Goal: Task Accomplishment & Management: Complete application form

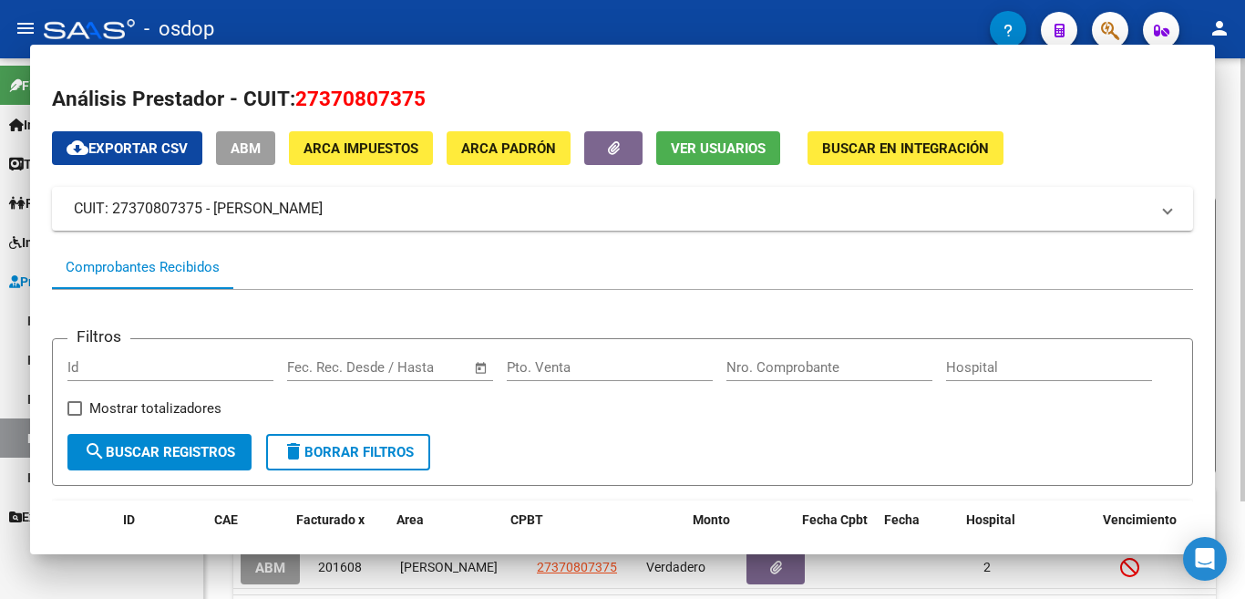
click at [562, 229] on input "27370807375" at bounding box center [572, 236] width 206 height 15
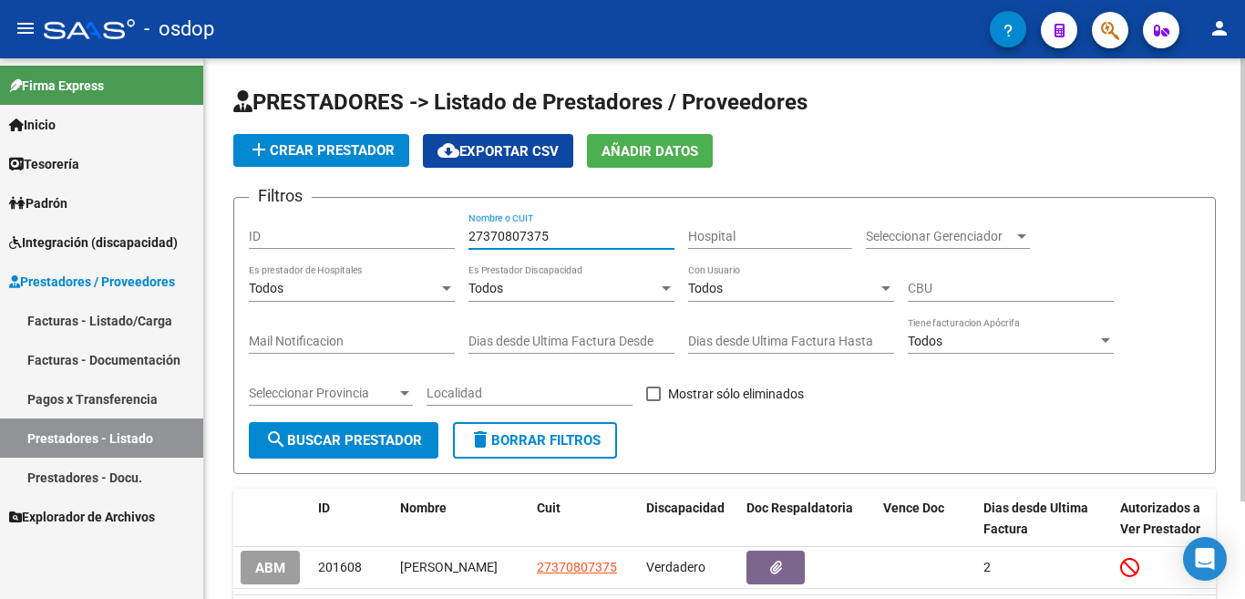
scroll to position [119, 0]
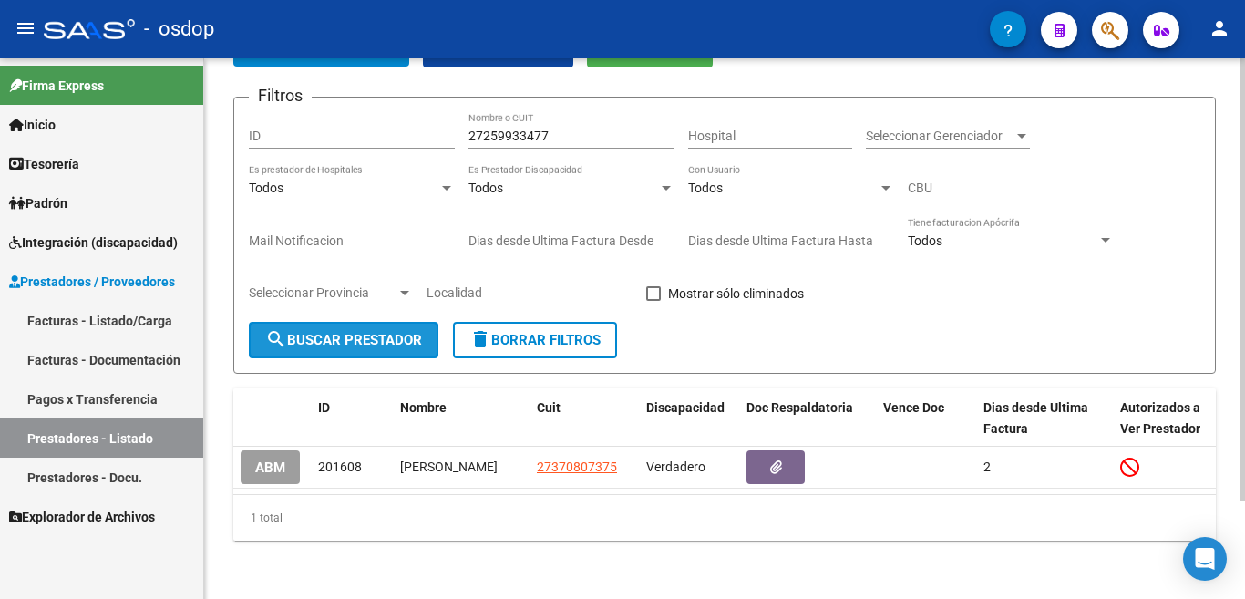
click at [281, 331] on button "search Buscar Prestador" at bounding box center [344, 340] width 190 height 36
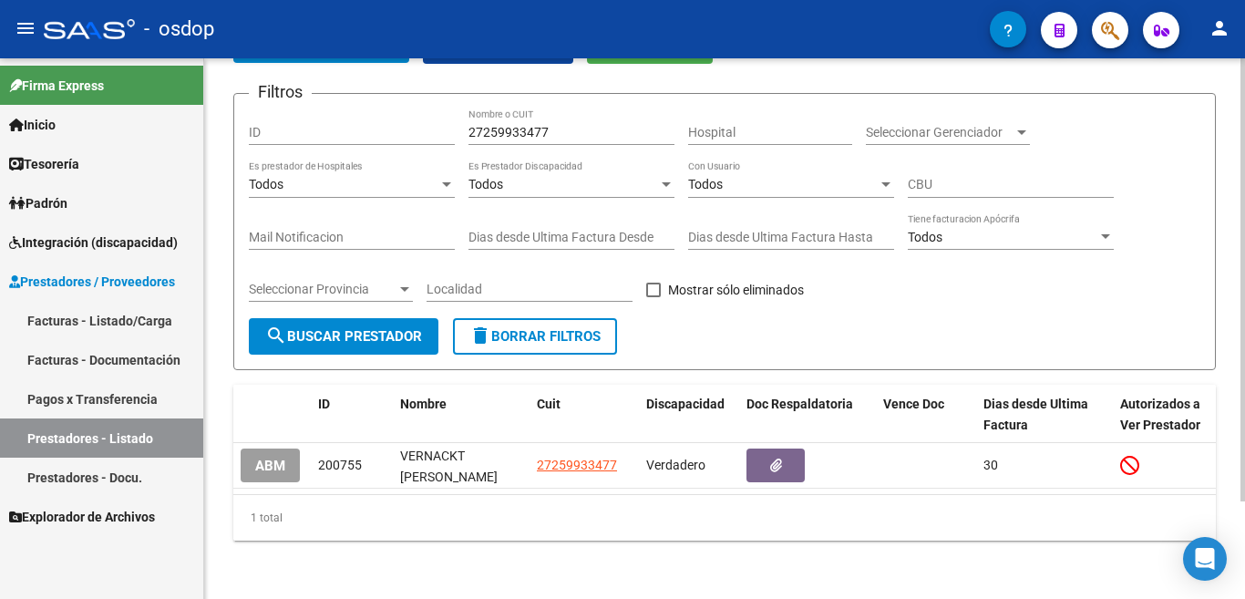
click at [539, 125] on input "27259933477" at bounding box center [572, 132] width 206 height 15
type input "27381703342"
click at [390, 328] on span "search Buscar Prestador" at bounding box center [343, 336] width 157 height 16
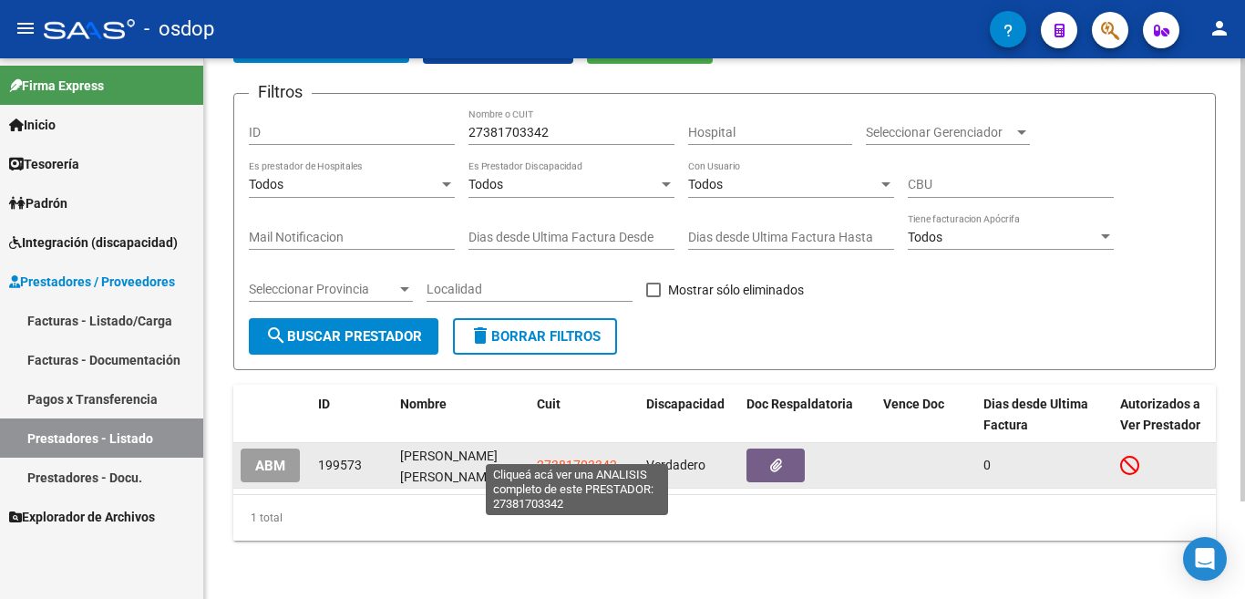
click at [590, 458] on span "27381703342" at bounding box center [577, 465] width 80 height 15
type textarea "27381703342"
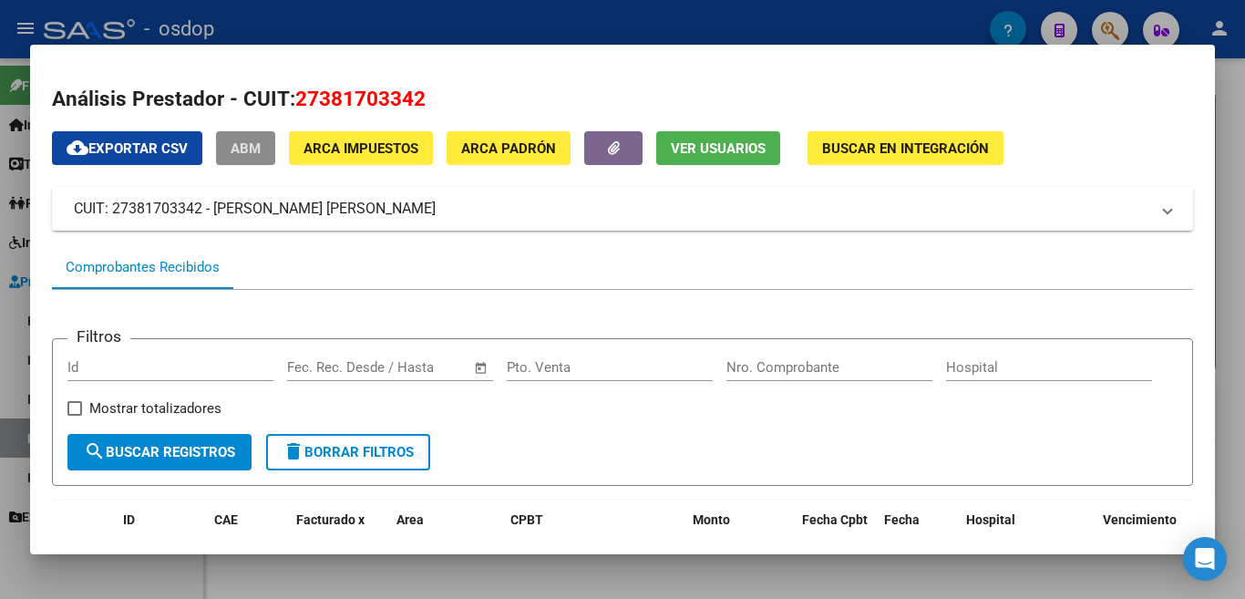
scroll to position [273, 0]
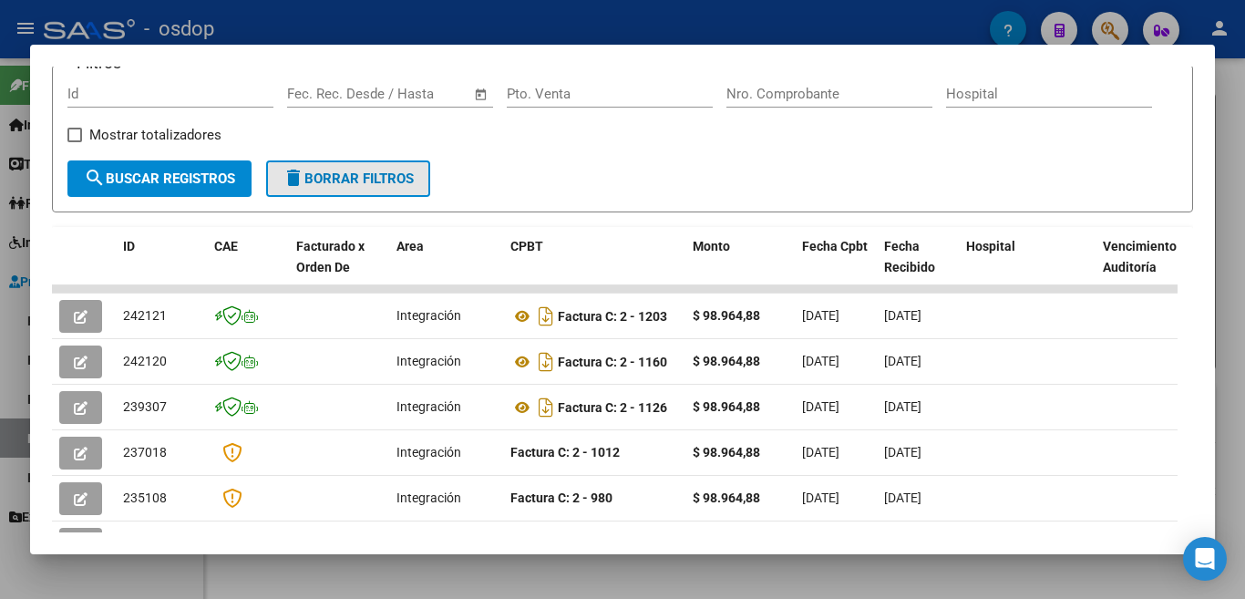
click at [412, 173] on button "delete Borrar Filtros" at bounding box center [348, 178] width 164 height 36
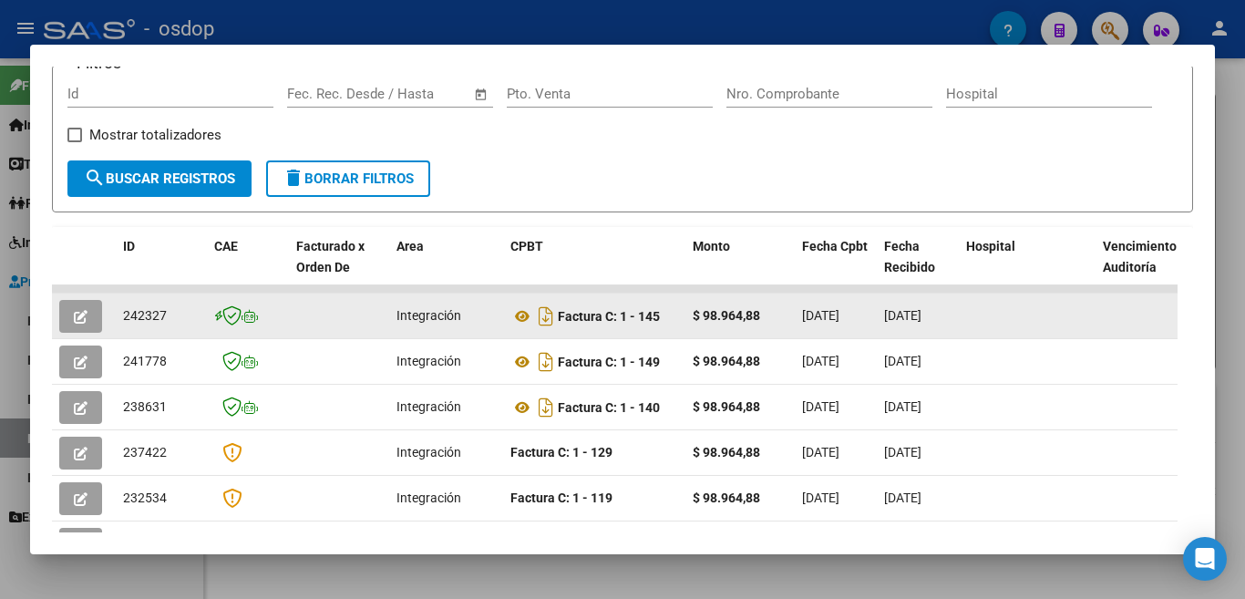
click at [164, 323] on span "242327" at bounding box center [145, 315] width 44 height 15
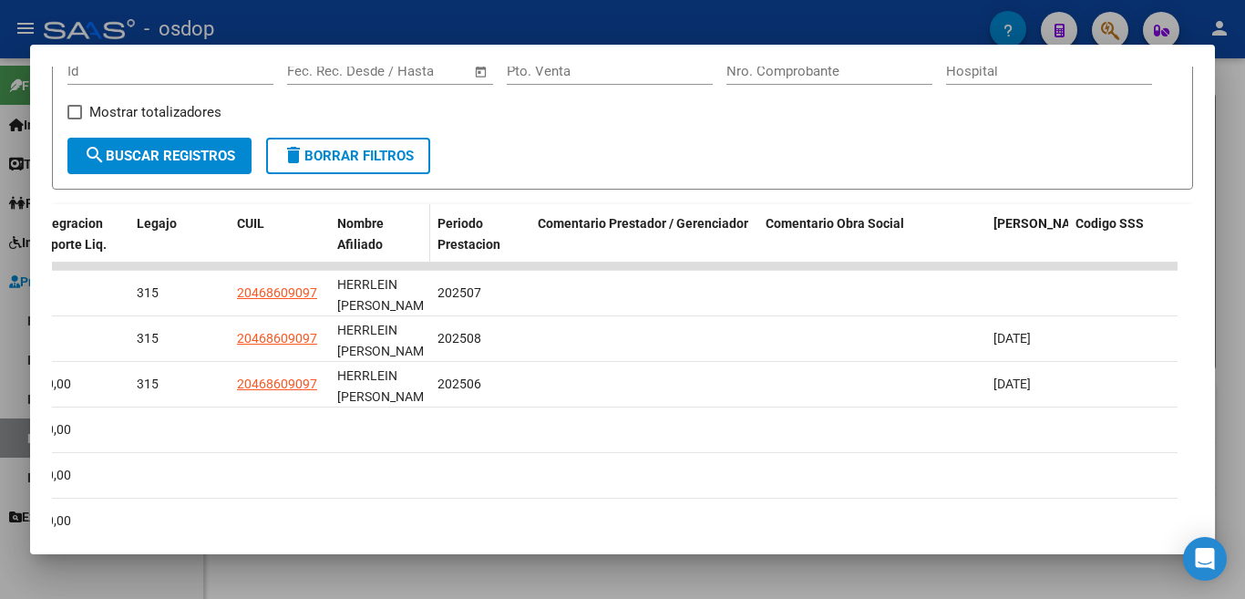
scroll to position [0, 0]
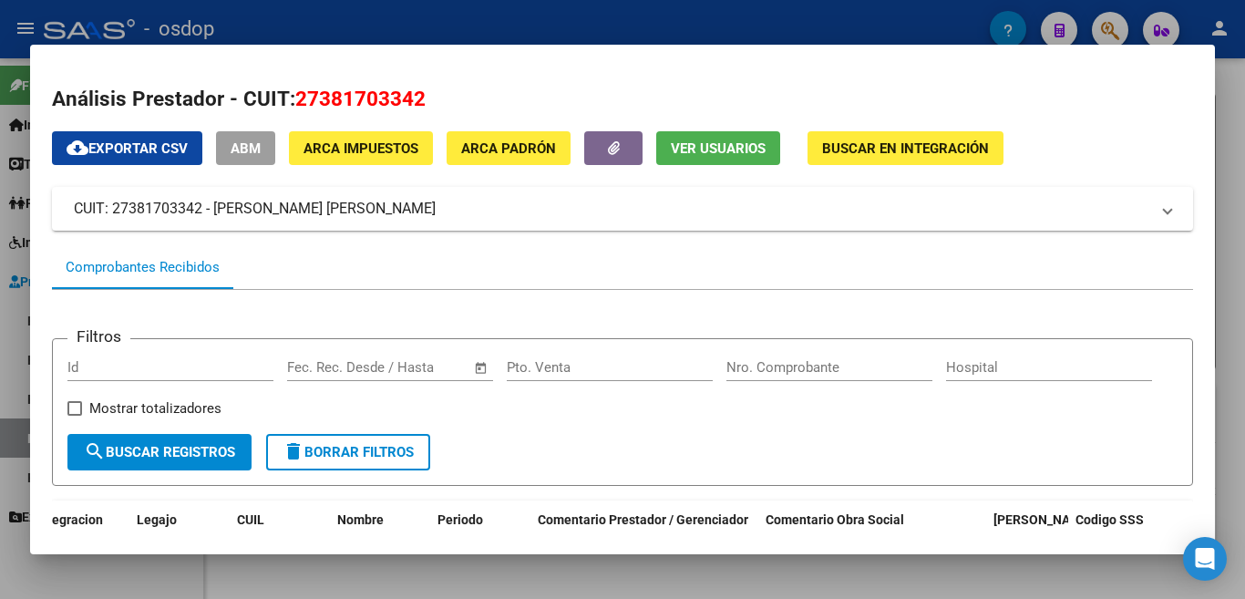
click at [843, 4] on div at bounding box center [622, 299] width 1245 height 599
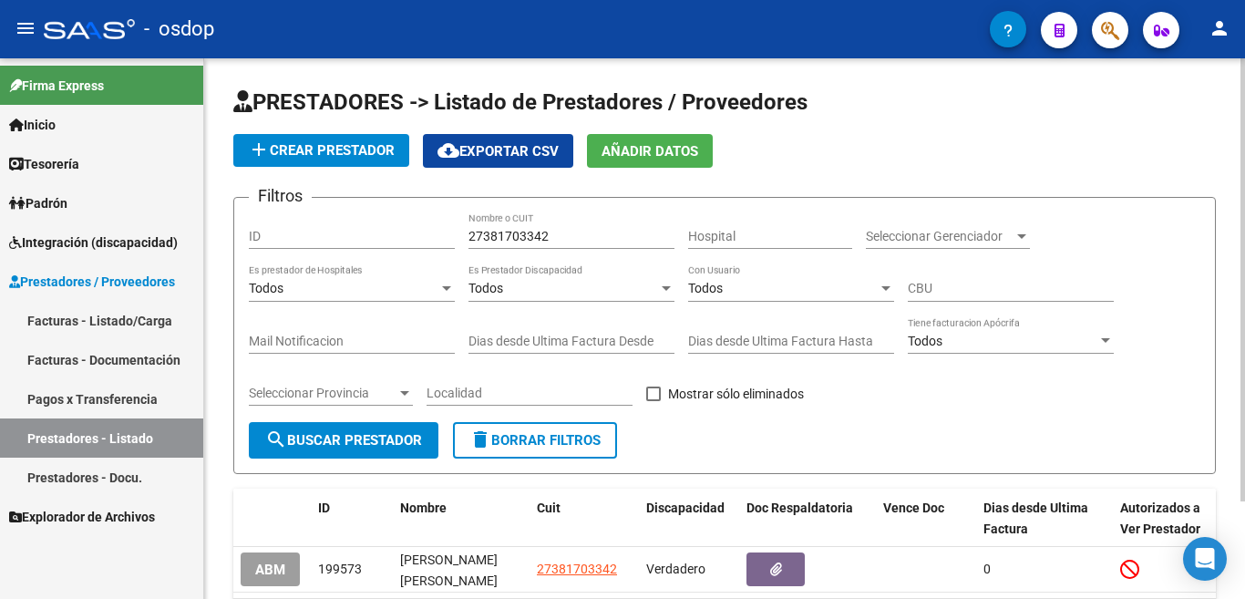
click at [558, 229] on input "27381703342" at bounding box center [572, 236] width 206 height 15
type input "27395807817"
click at [408, 437] on span "search Buscar Prestador" at bounding box center [343, 440] width 157 height 16
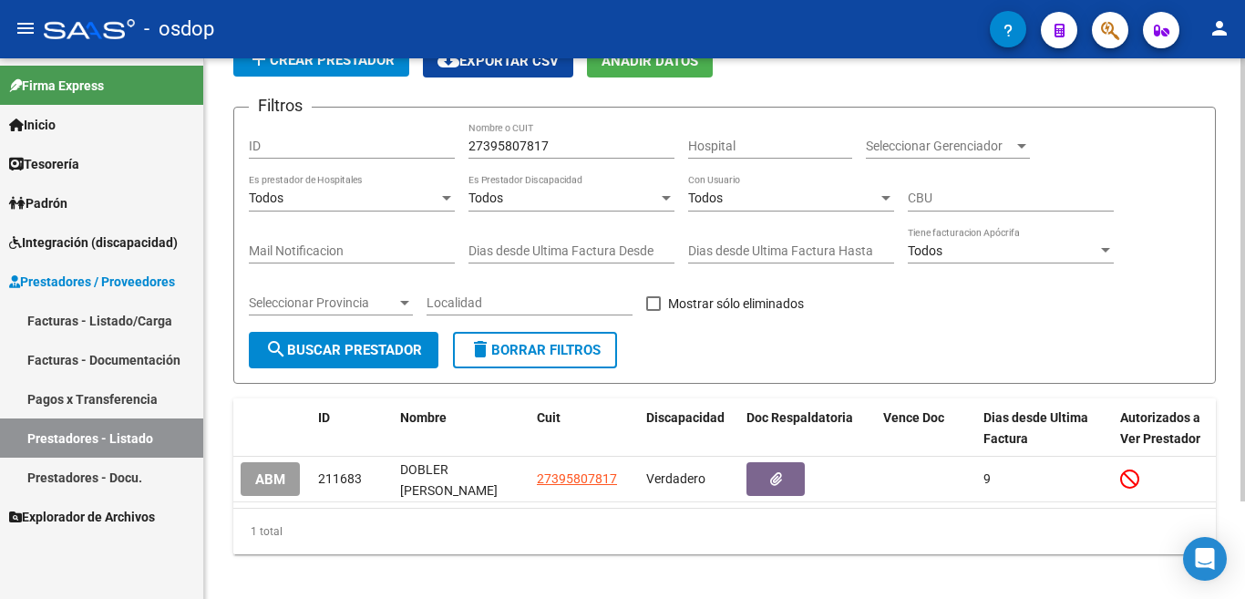
scroll to position [119, 0]
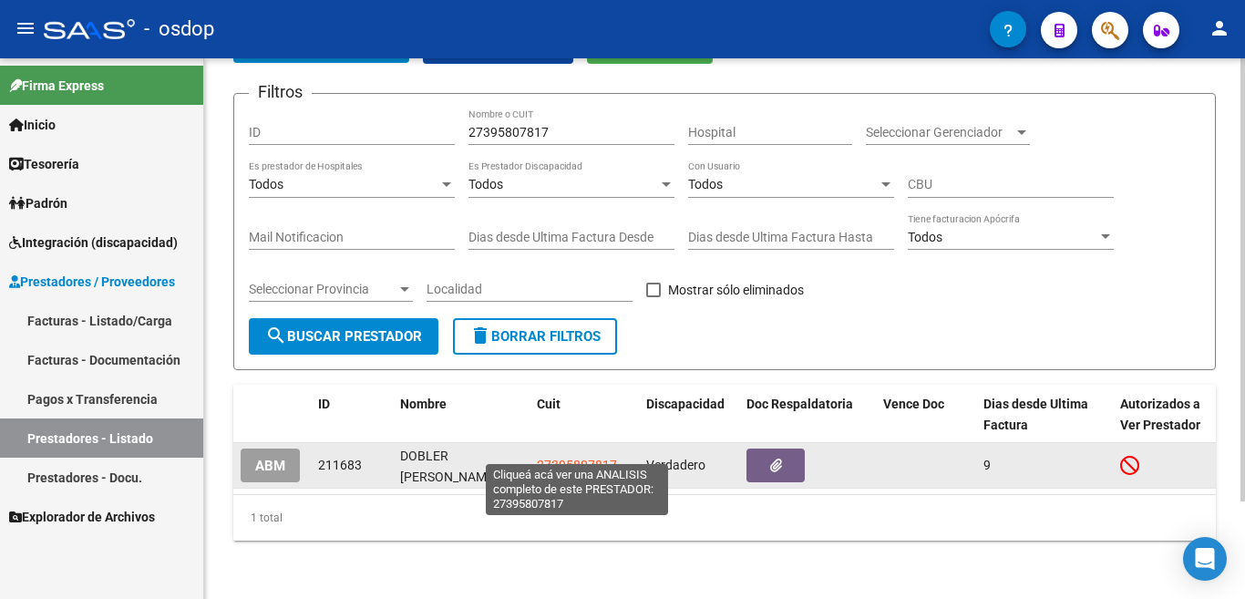
click at [590, 458] on span "27395807817" at bounding box center [577, 465] width 80 height 15
type textarea "27395807817"
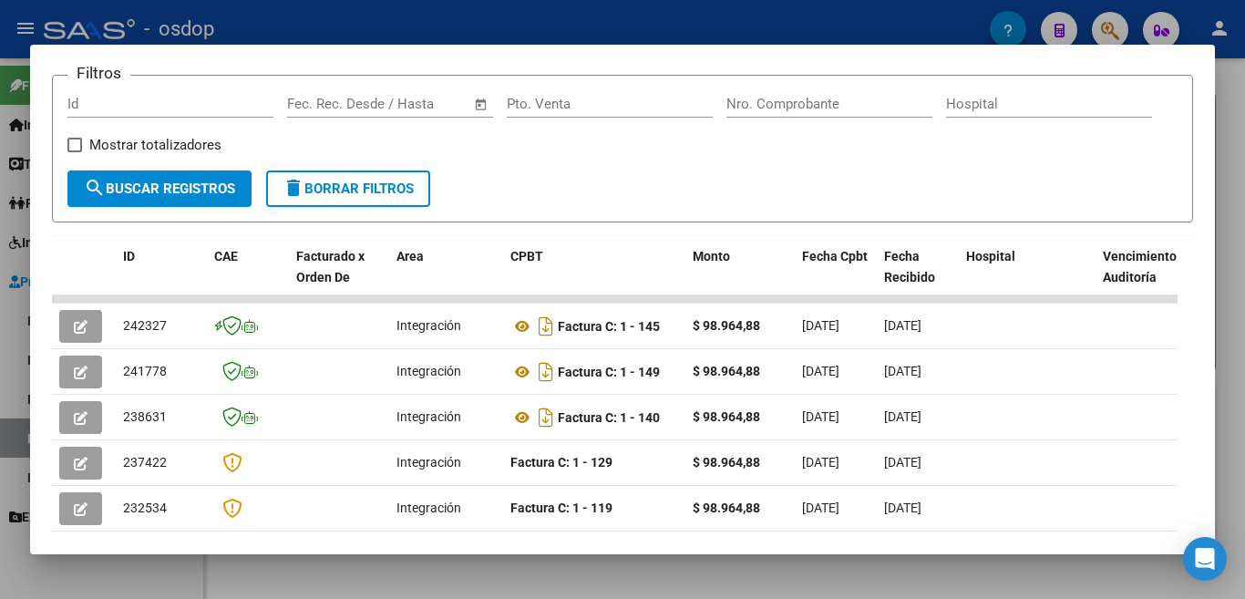
scroll to position [304, 0]
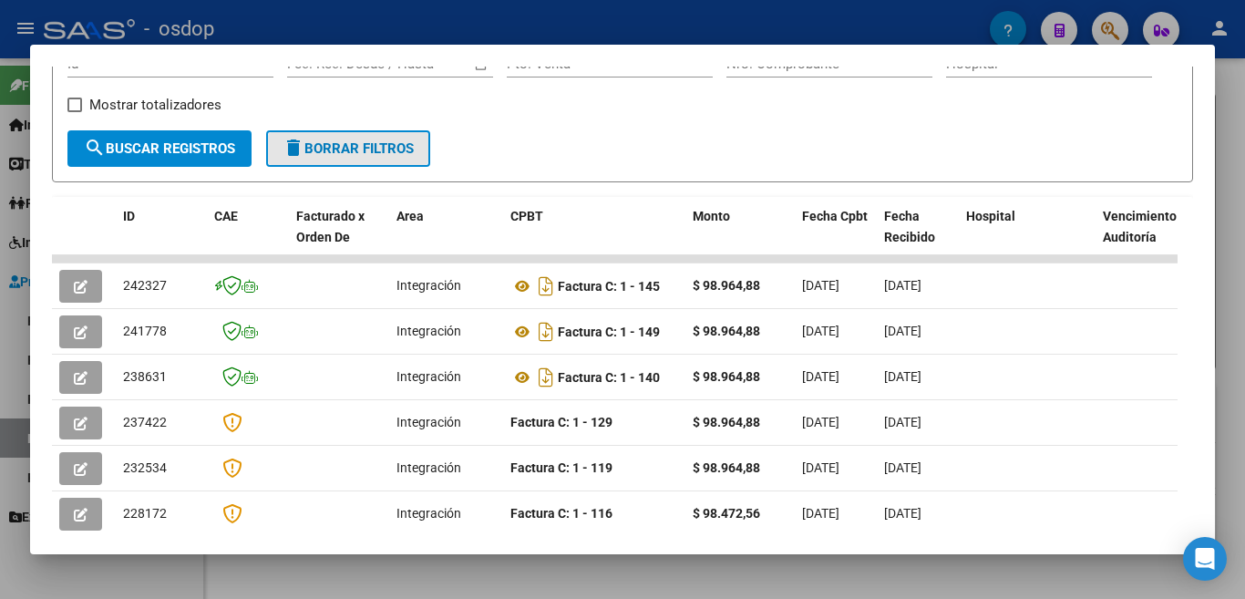
click at [400, 157] on span "delete Borrar Filtros" at bounding box center [348, 148] width 131 height 16
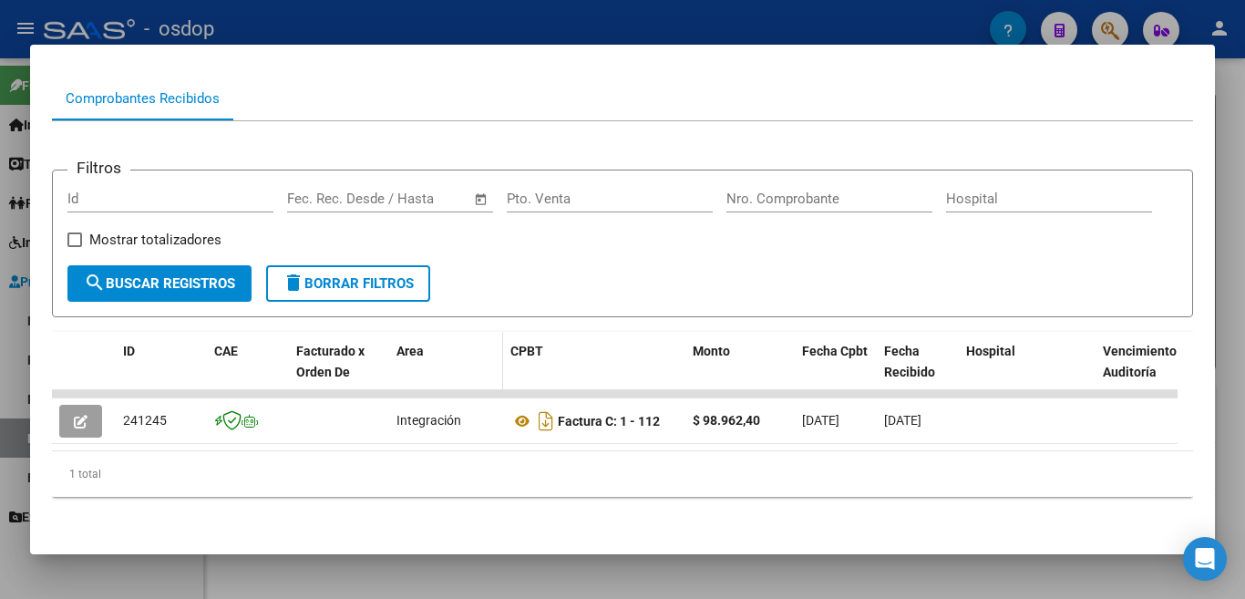
scroll to position [191, 0]
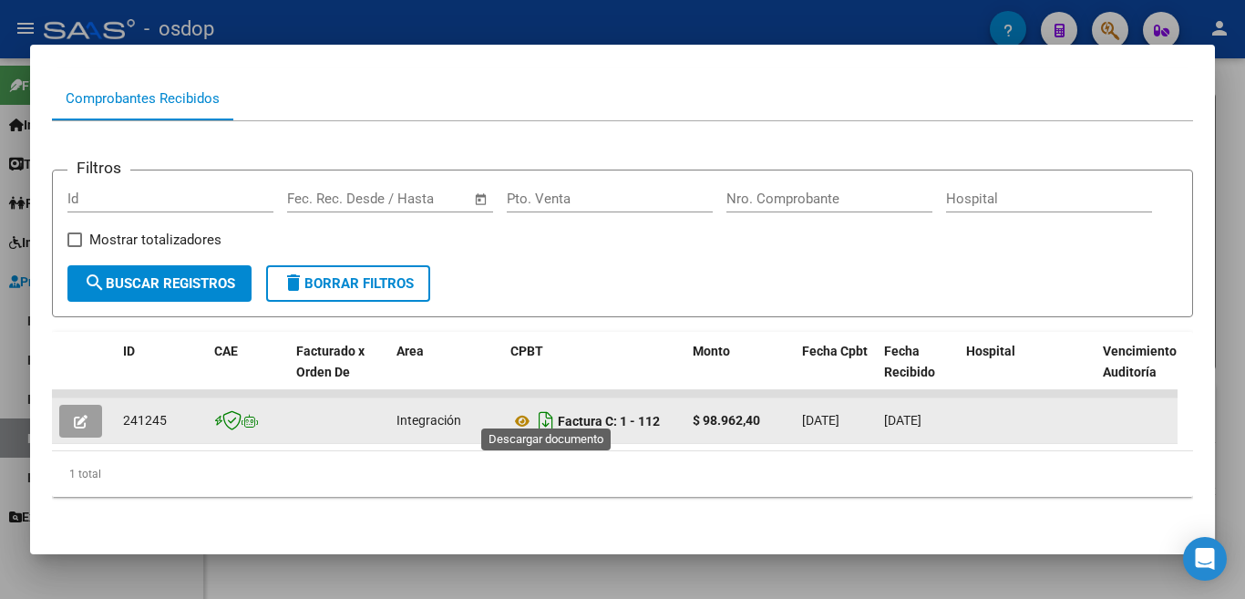
click at [547, 411] on icon "Descargar documento" at bounding box center [546, 421] width 24 height 29
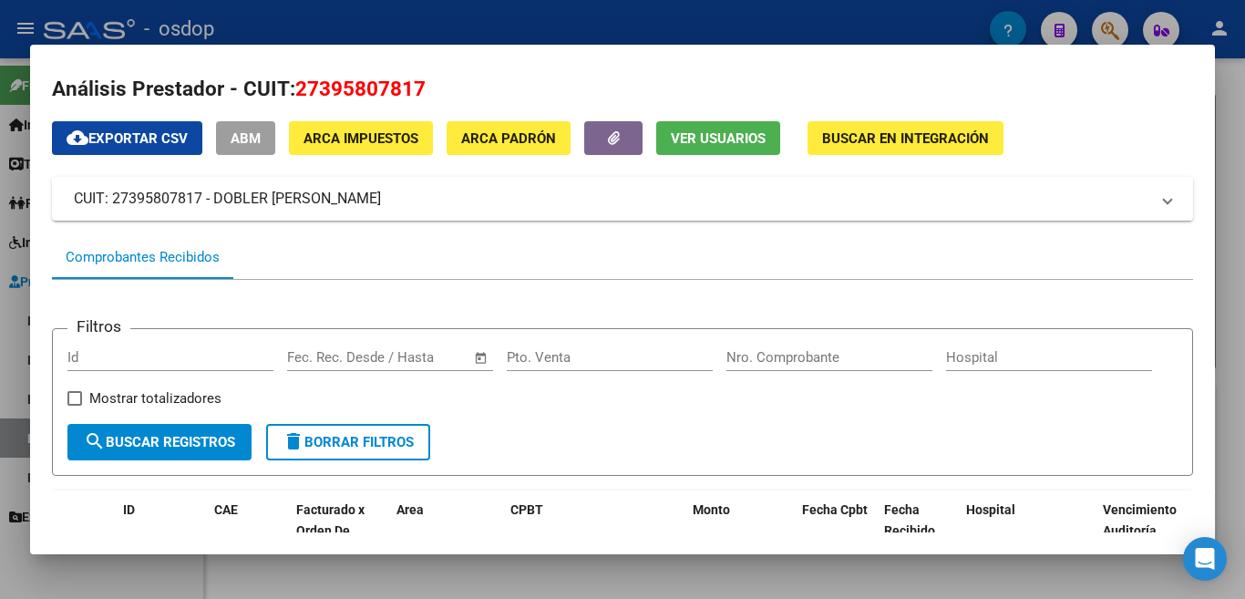
scroll to position [9, 0]
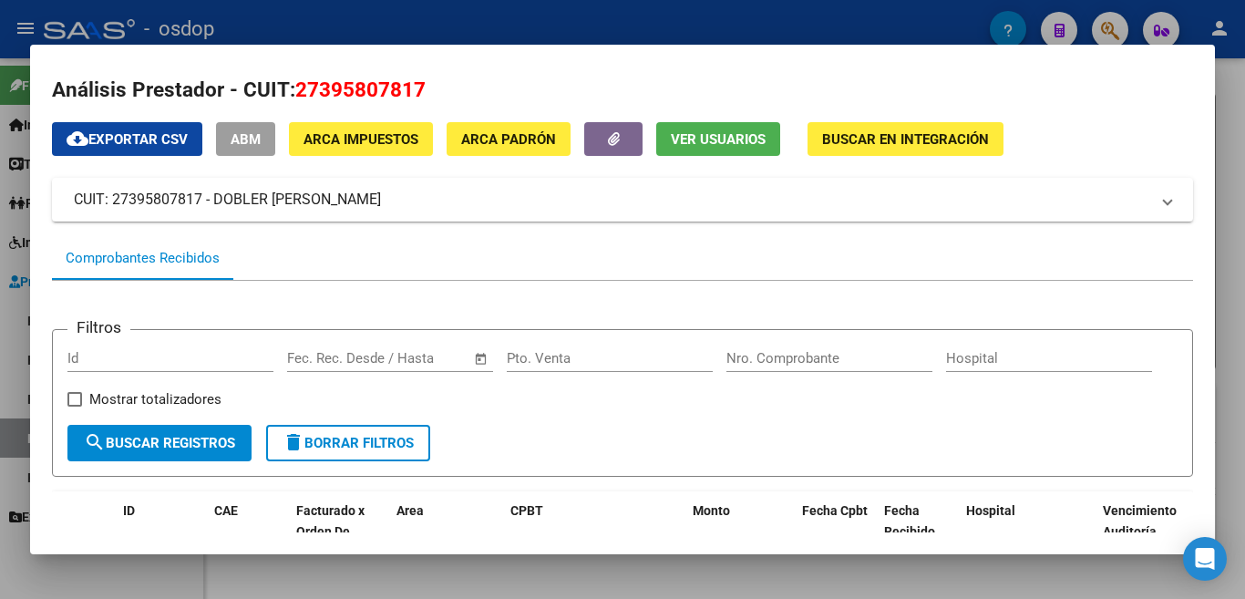
click at [187, 448] on span "search Buscar Registros" at bounding box center [159, 443] width 151 height 16
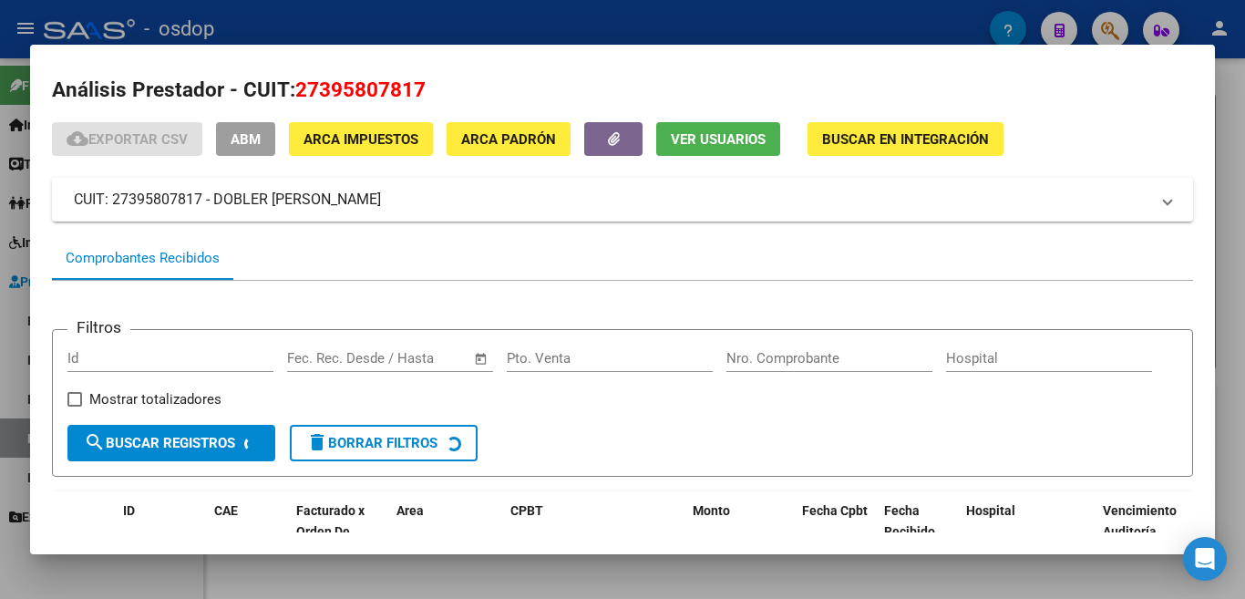
click at [12, 252] on div at bounding box center [622, 299] width 1245 height 599
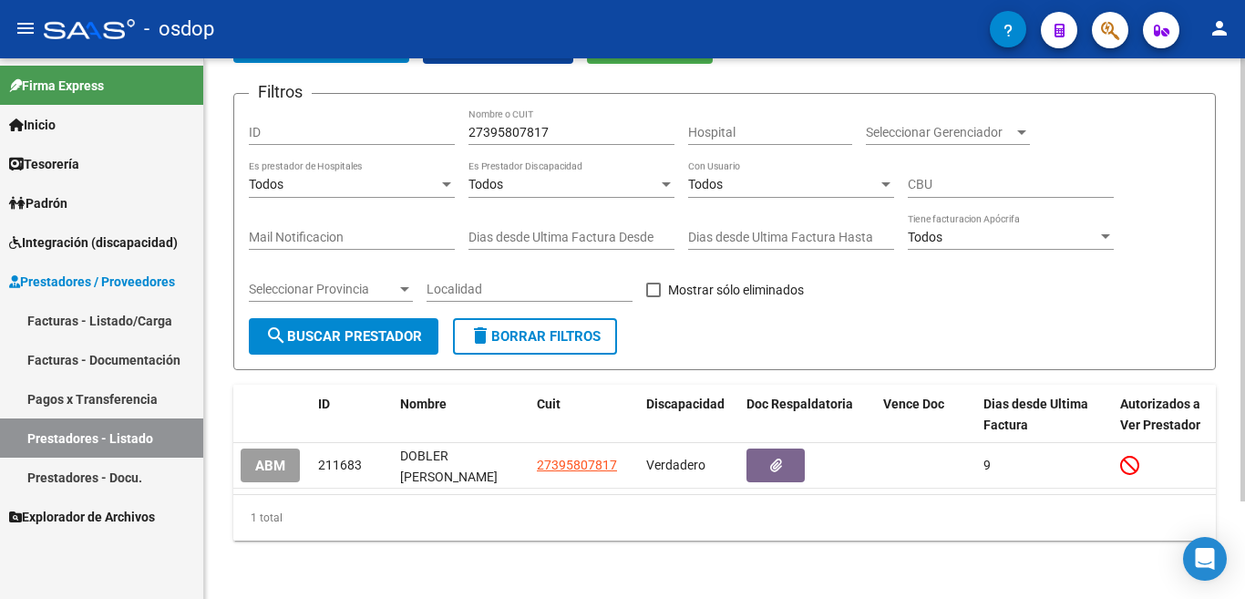
scroll to position [0, 0]
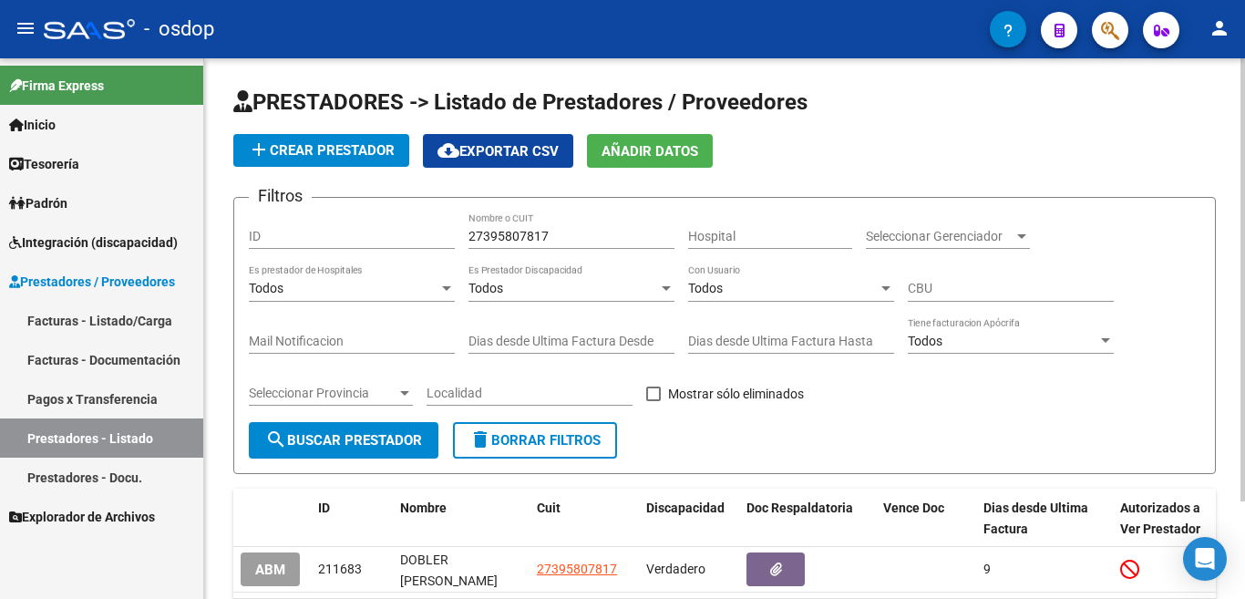
click at [342, 142] on span "add Crear Prestador" at bounding box center [321, 150] width 147 height 16
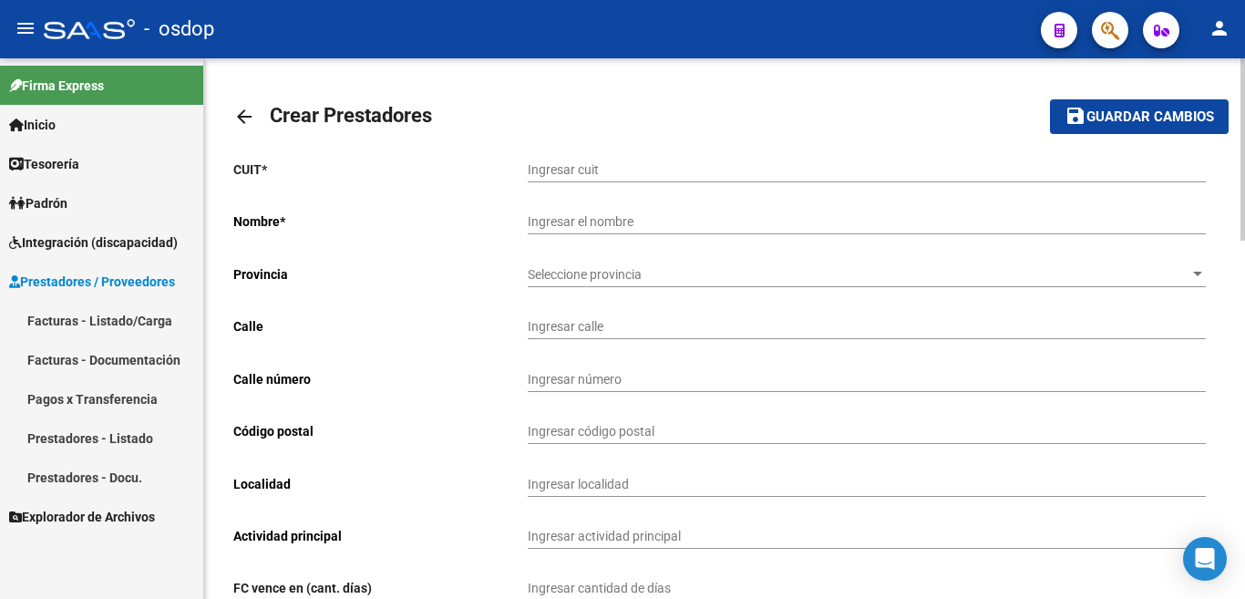
click at [147, 314] on link "Facturas - Listado/Carga" at bounding box center [101, 320] width 203 height 39
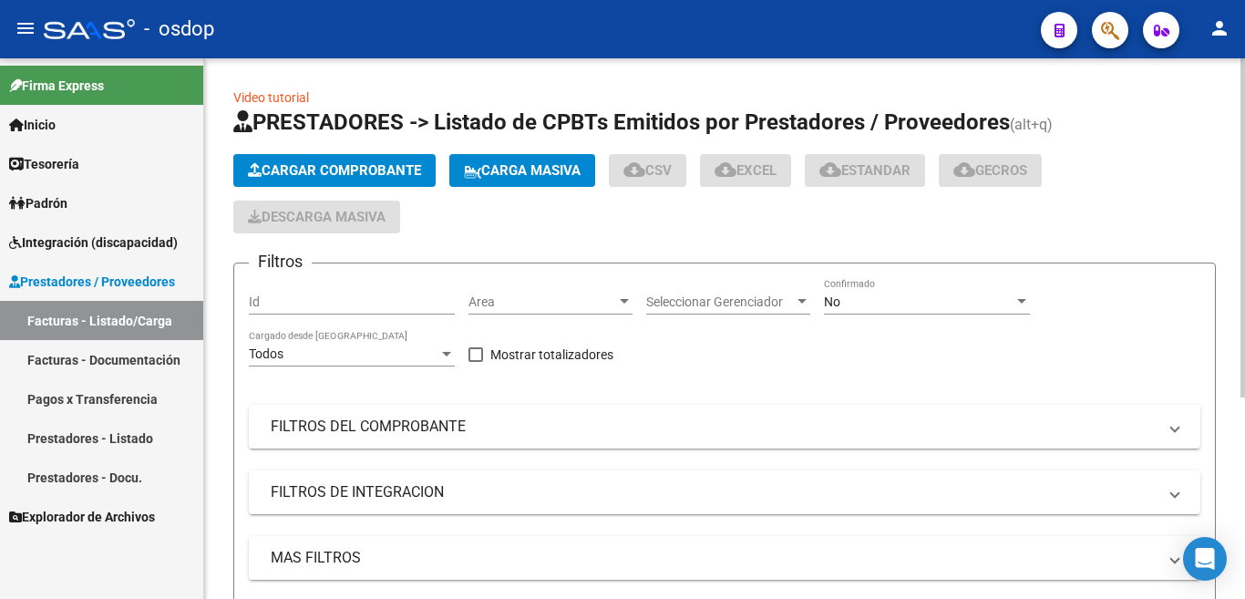
click at [360, 170] on span "Cargar Comprobante" at bounding box center [334, 170] width 173 height 16
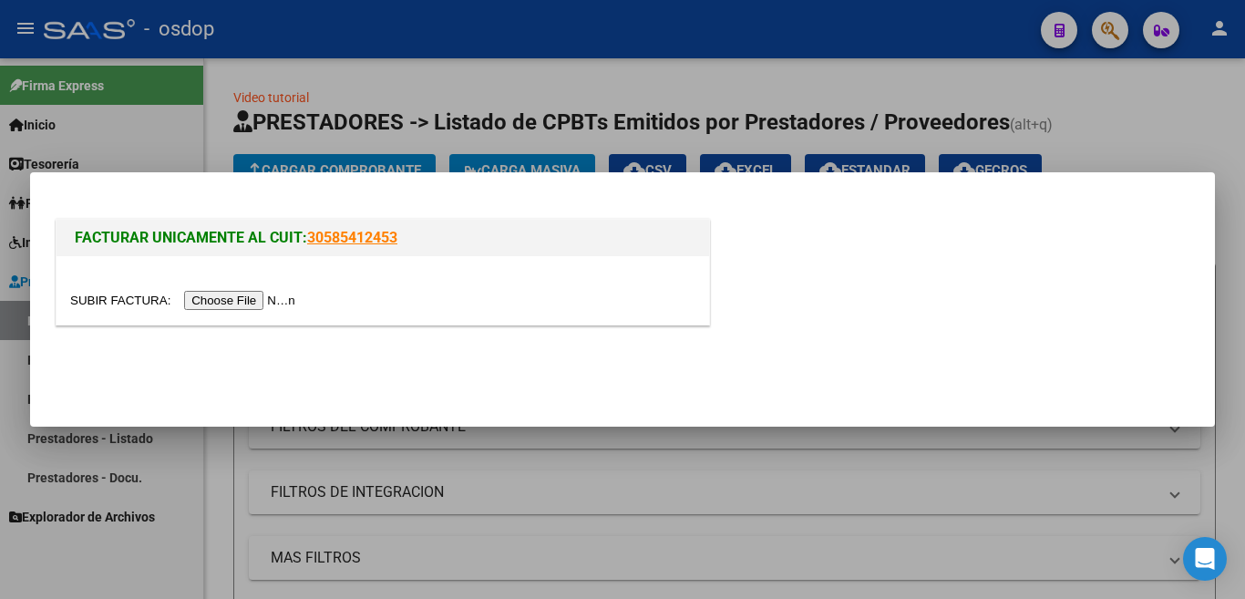
click at [272, 300] on input "file" at bounding box center [185, 300] width 231 height 19
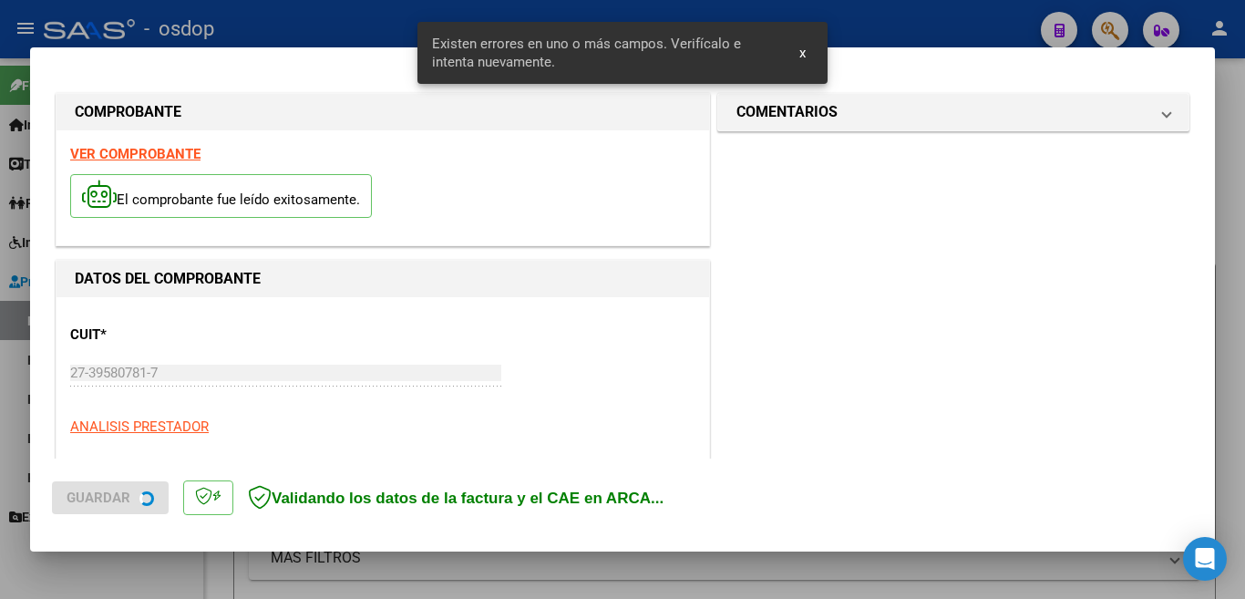
scroll to position [406, 0]
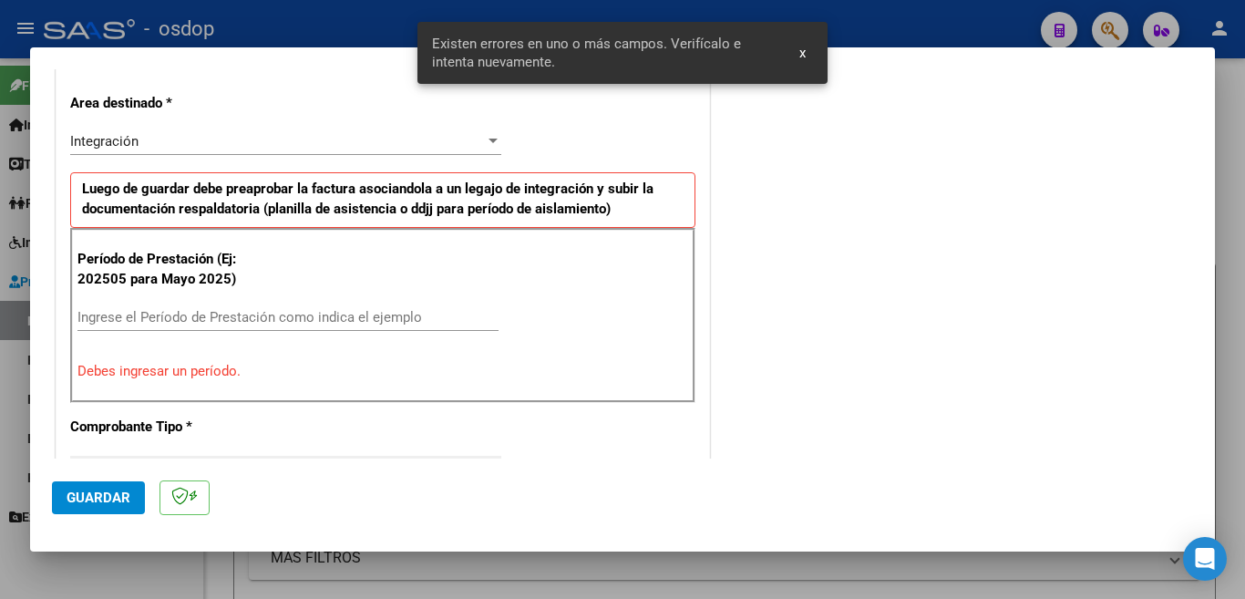
click at [303, 320] on input "Ingrese el Período de Prestación como indica el ejemplo" at bounding box center [287, 317] width 421 height 16
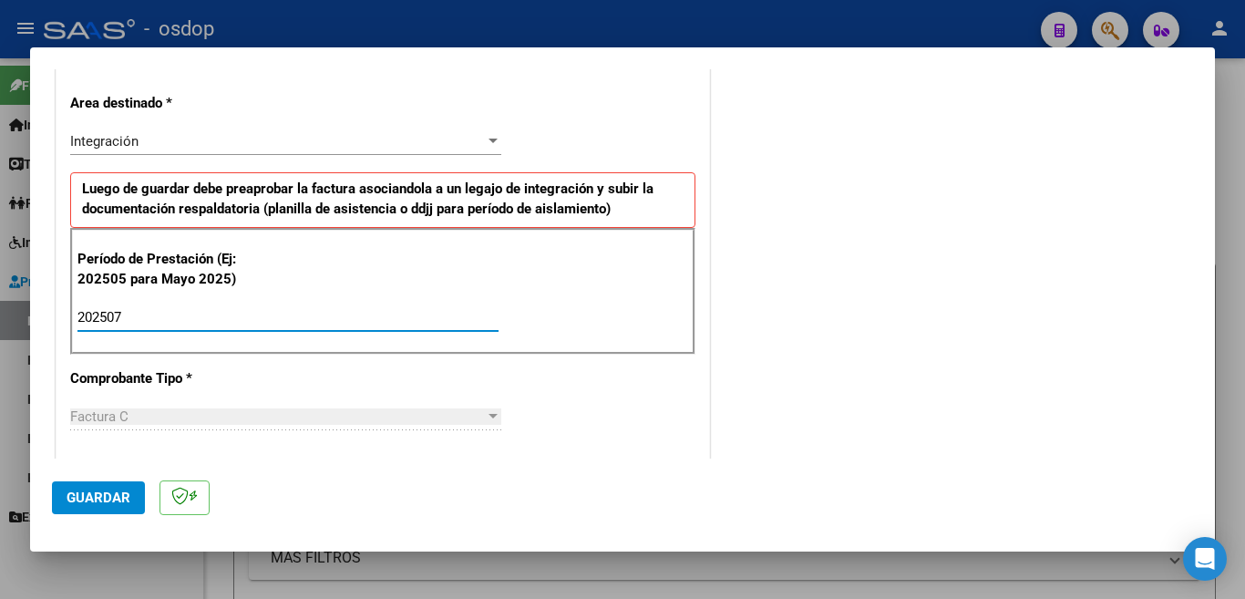
type input "202507"
click at [115, 496] on span "Guardar" at bounding box center [99, 497] width 64 height 16
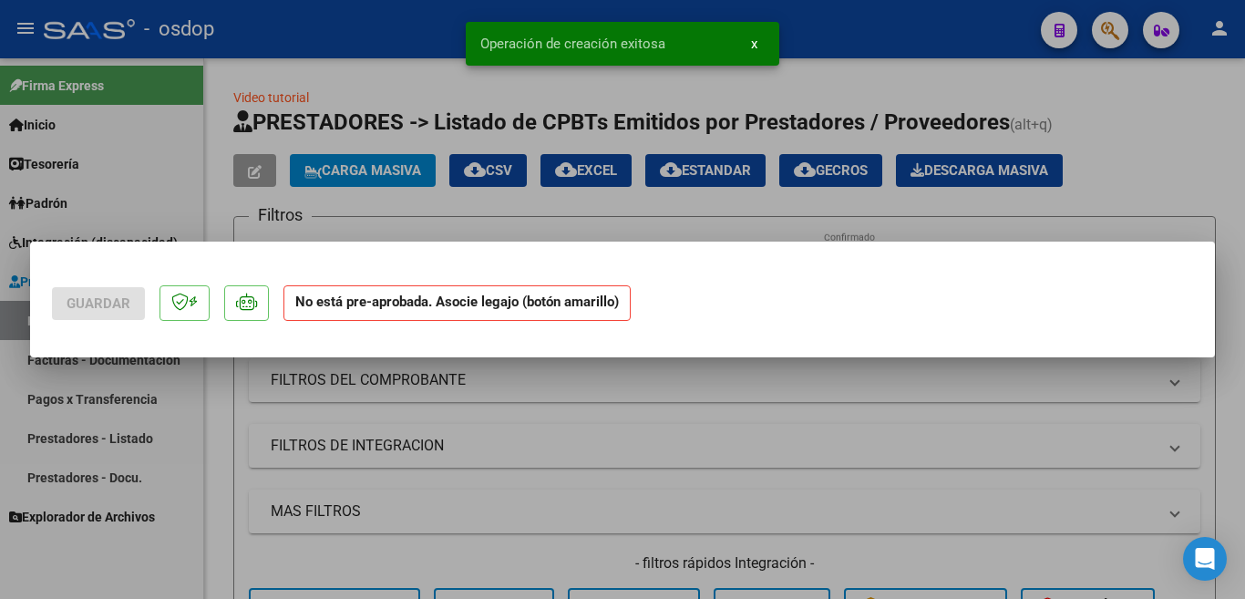
scroll to position [0, 0]
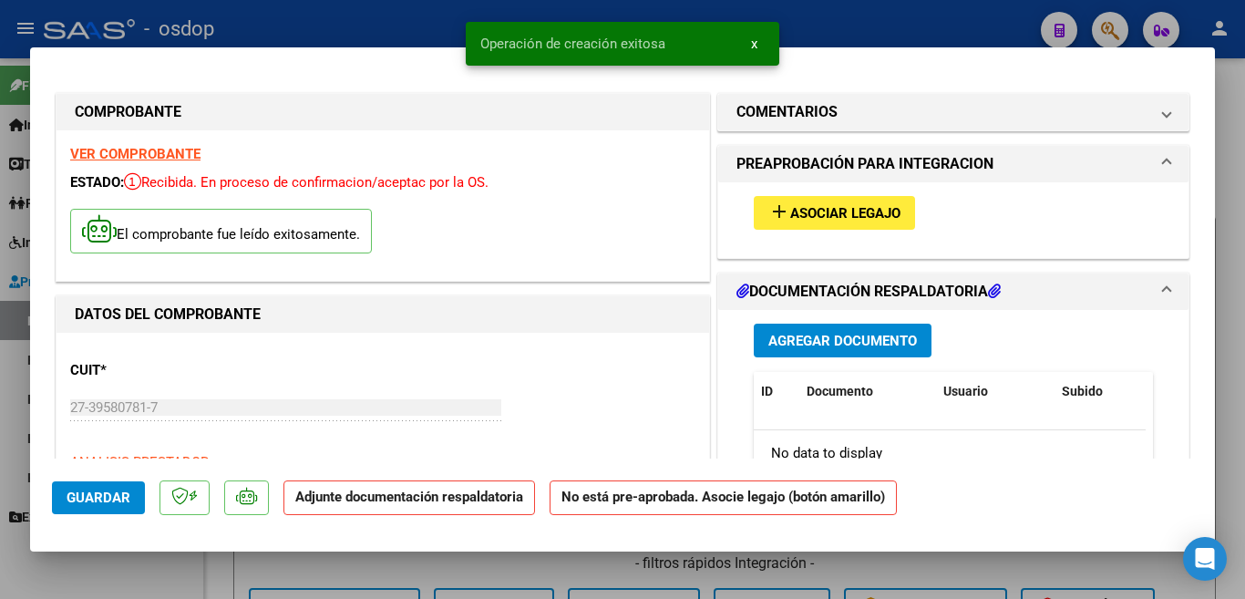
click at [825, 204] on span "add Asociar Legajo" at bounding box center [834, 212] width 132 height 16
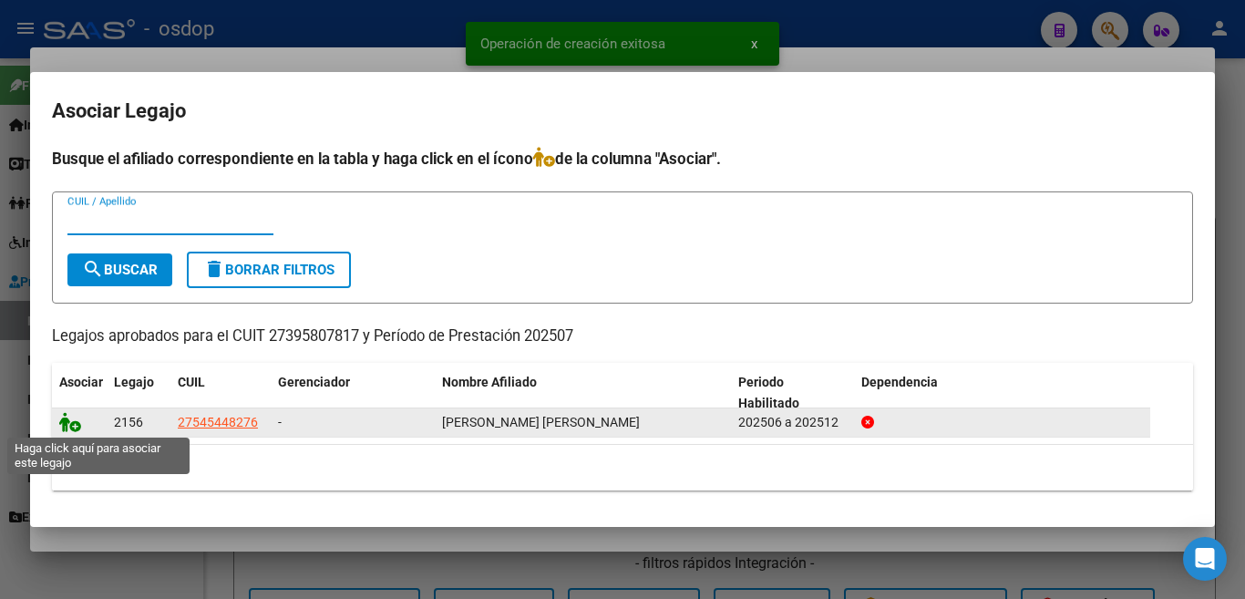
click at [63, 421] on icon at bounding box center [70, 422] width 22 height 20
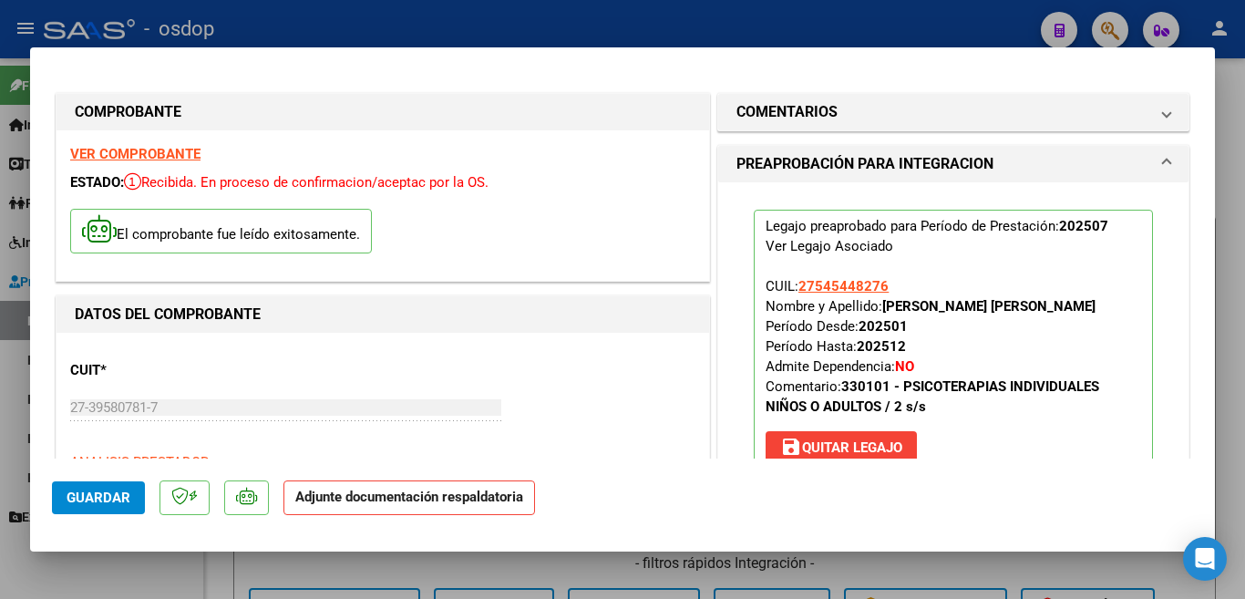
scroll to position [273, 0]
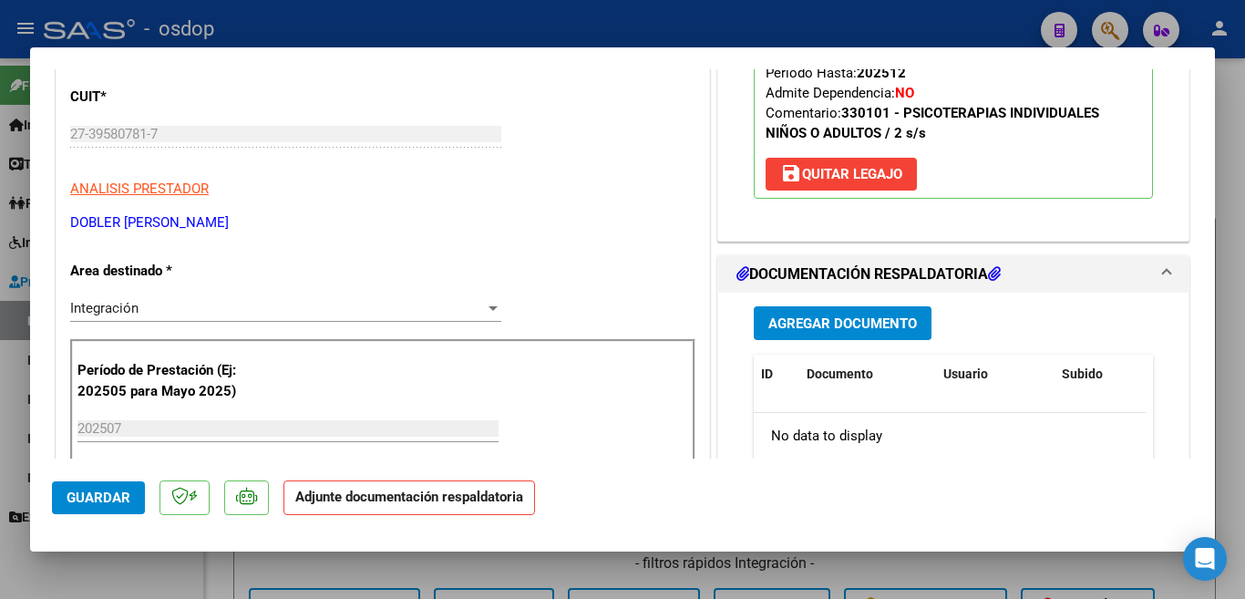
click at [854, 319] on span "Agregar Documento" at bounding box center [842, 323] width 149 height 16
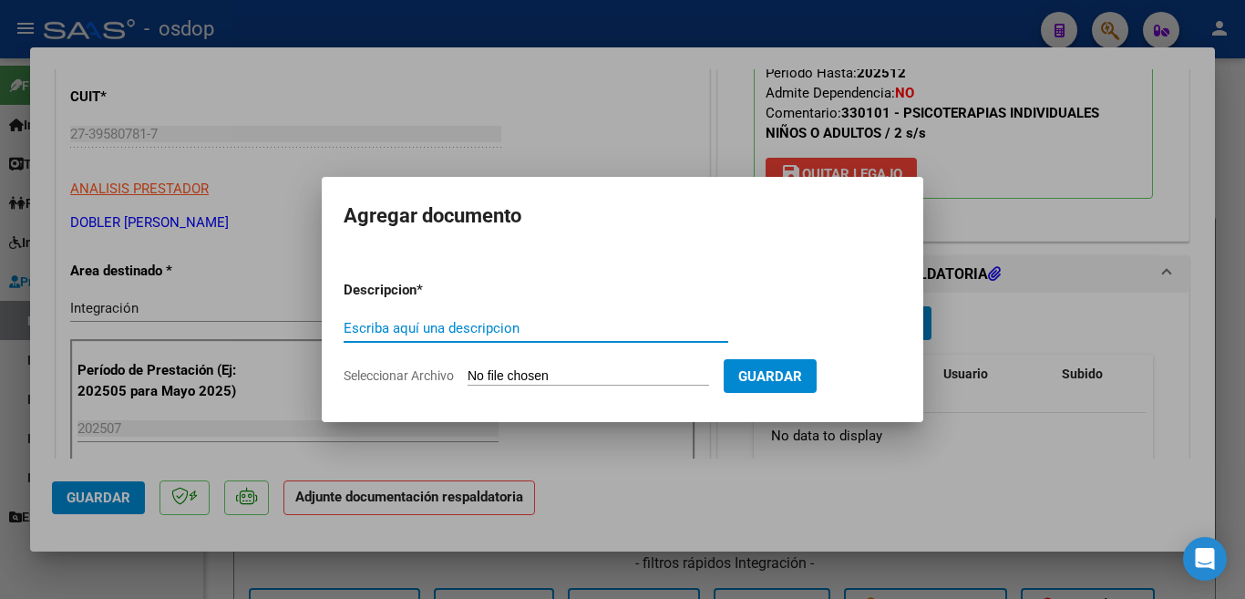
click at [545, 334] on input "Escriba aquí una descripcion" at bounding box center [536, 328] width 385 height 16
type input "planilla"
click at [603, 374] on input "Seleccionar Archivo" at bounding box center [589, 376] width 242 height 17
type input "C:\fakepath\Psicologia Osdop [DATE] [PERSON_NAME].pdf"
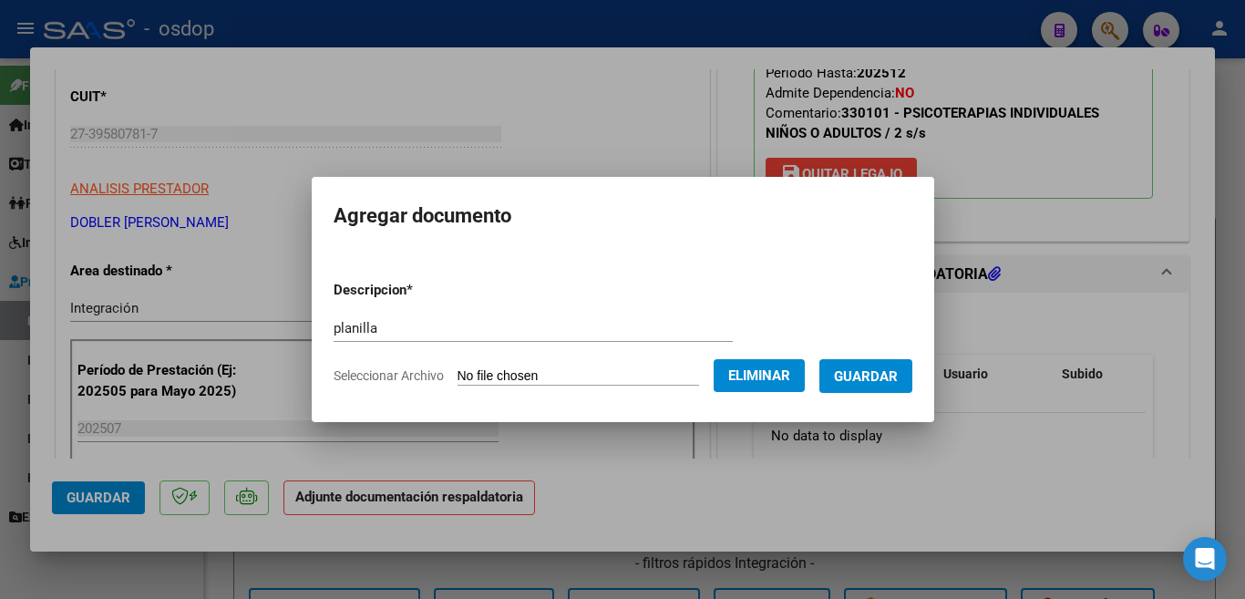
click at [877, 381] on span "Guardar" at bounding box center [866, 376] width 64 height 16
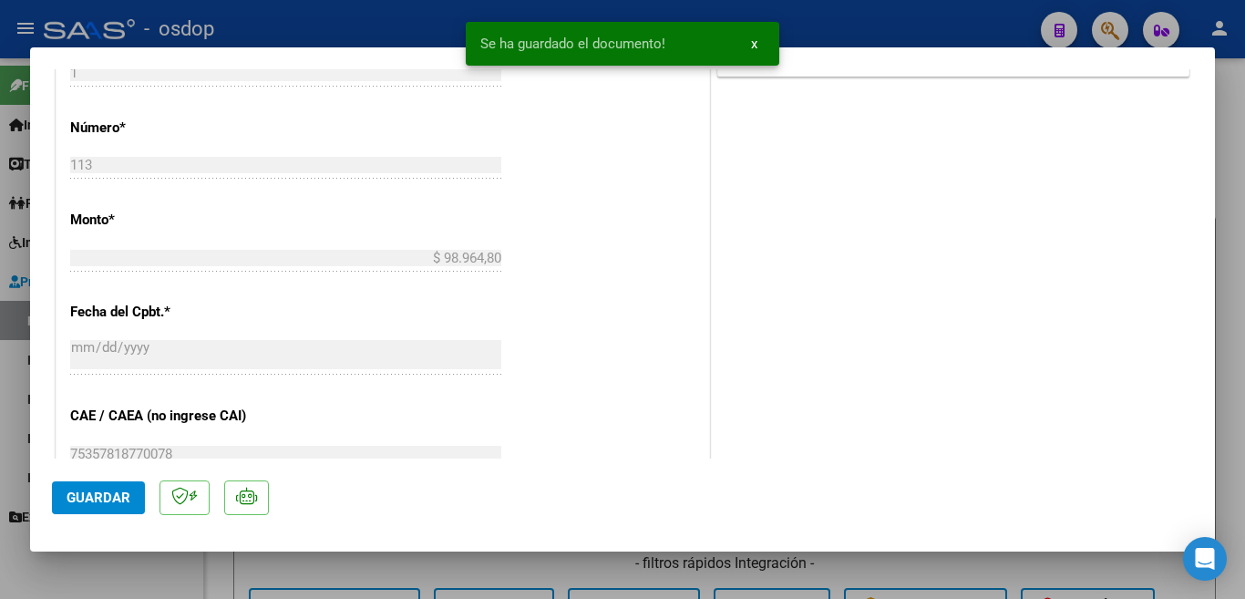
scroll to position [912, 0]
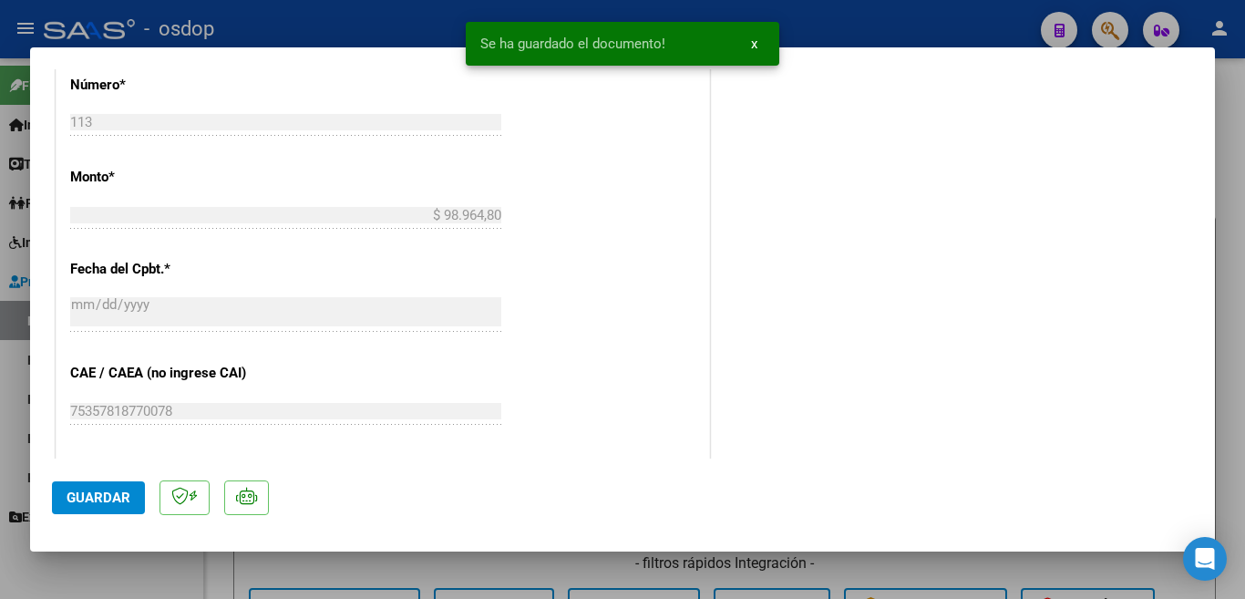
click at [114, 502] on span "Guardar" at bounding box center [99, 497] width 64 height 16
click at [0, 482] on div at bounding box center [622, 299] width 1245 height 599
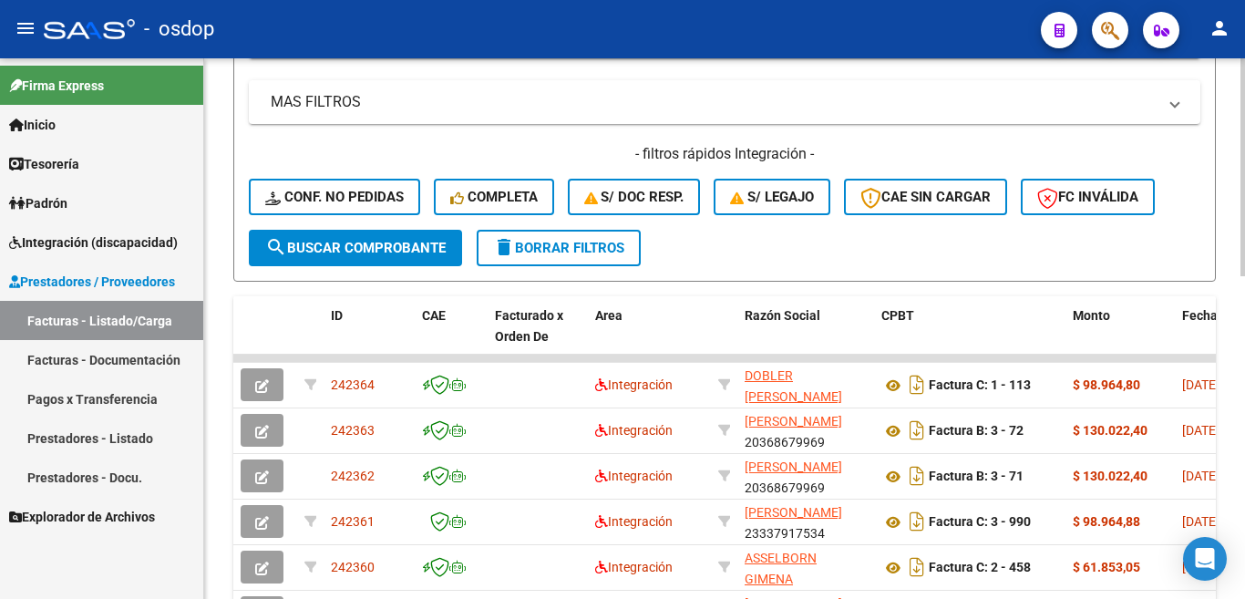
scroll to position [91, 0]
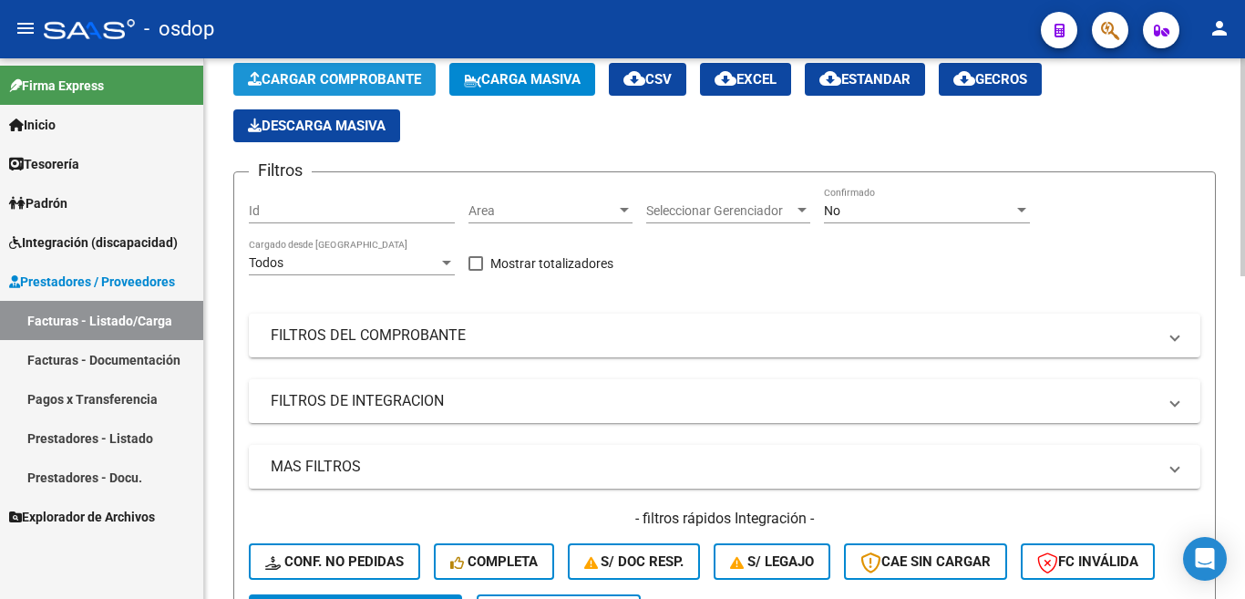
click at [331, 79] on span "Cargar Comprobante" at bounding box center [334, 79] width 173 height 16
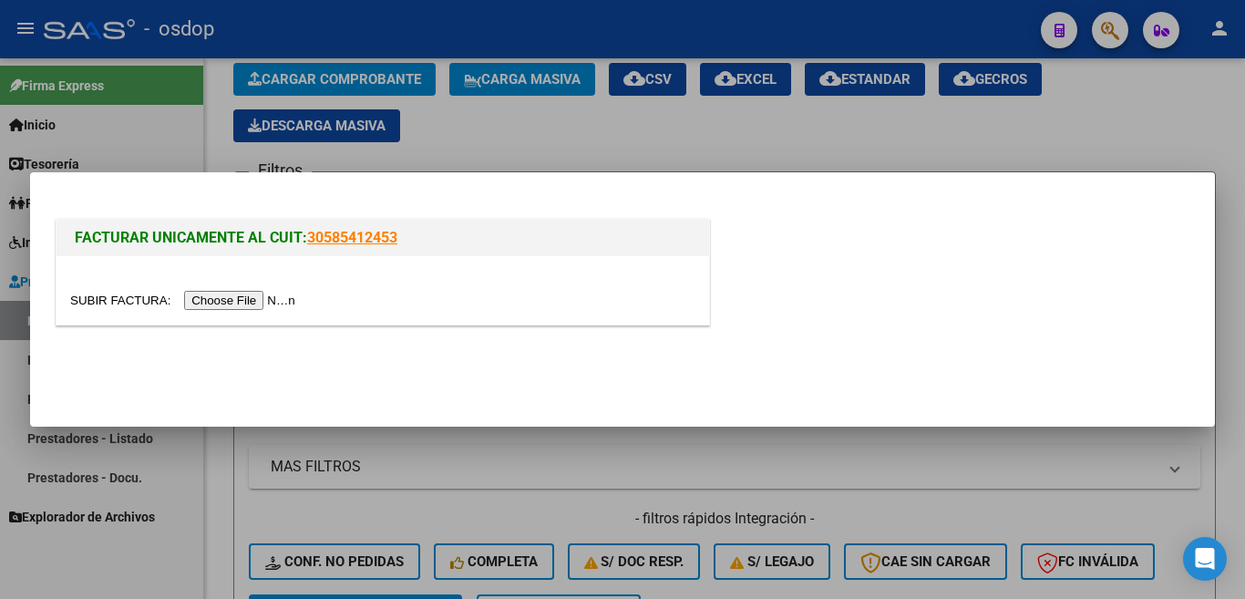
click at [275, 294] on input "file" at bounding box center [185, 300] width 231 height 19
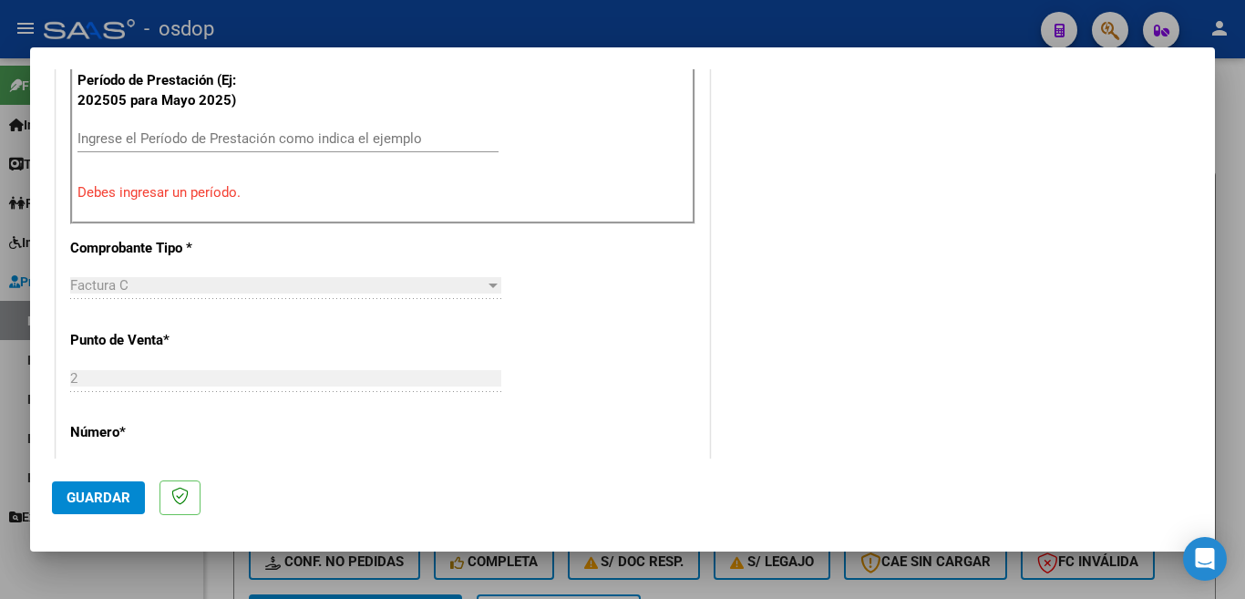
scroll to position [588, 0]
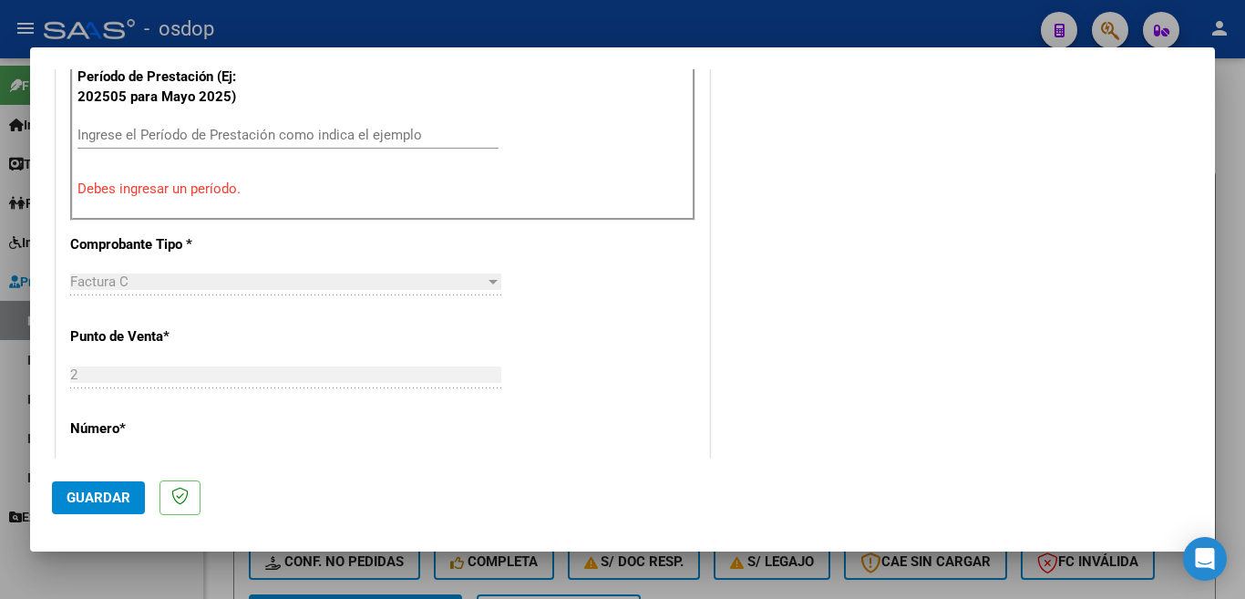
click at [0, 325] on div at bounding box center [622, 299] width 1245 height 599
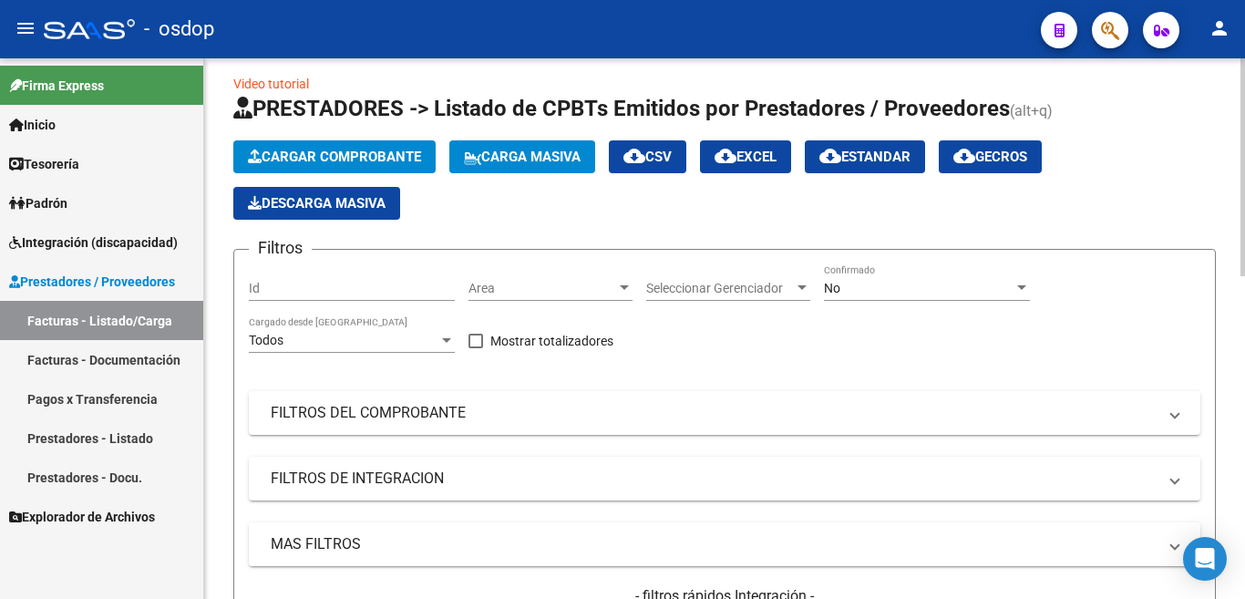
scroll to position [0, 0]
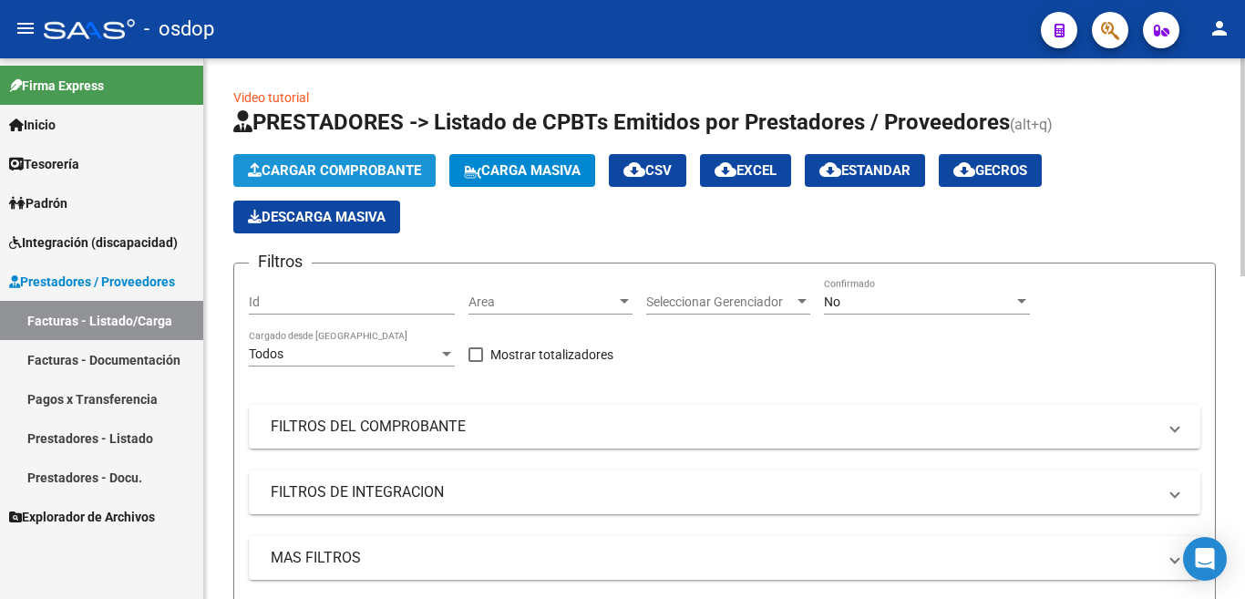
click at [317, 157] on button "Cargar Comprobante" at bounding box center [334, 170] width 202 height 33
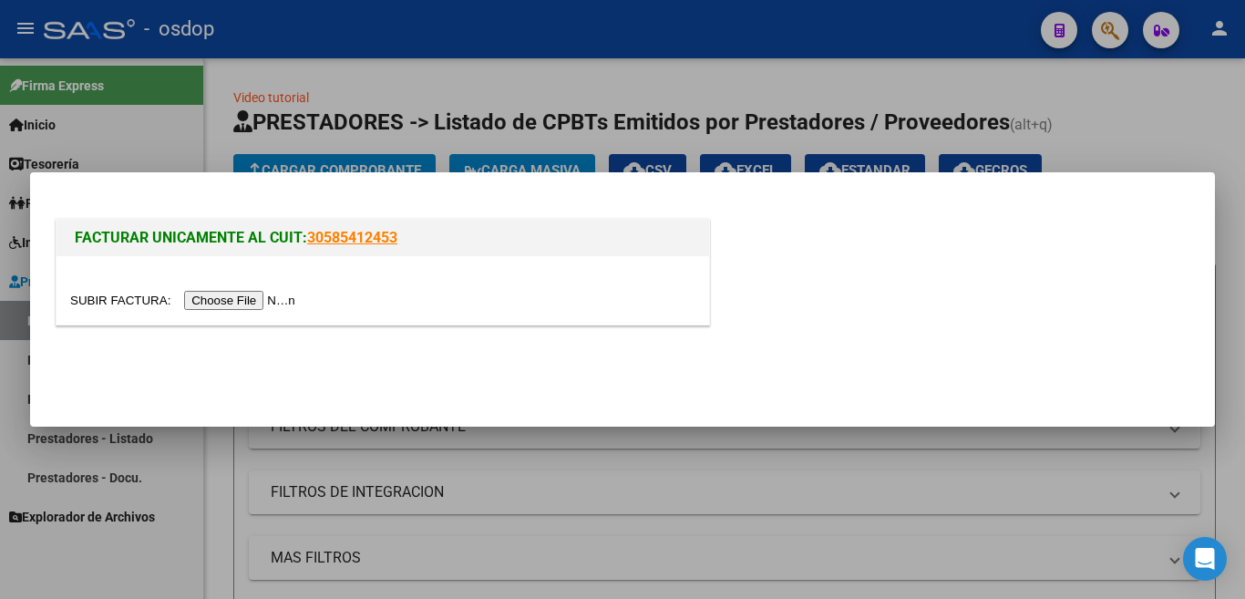
click at [271, 307] on input "file" at bounding box center [185, 300] width 231 height 19
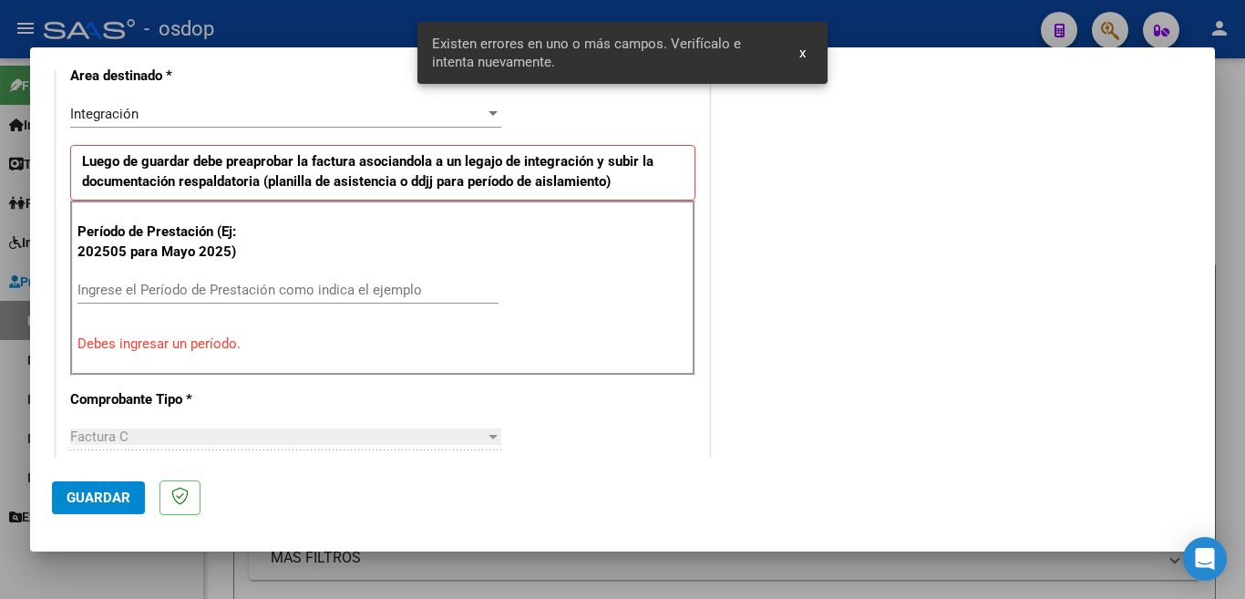
scroll to position [440, 0]
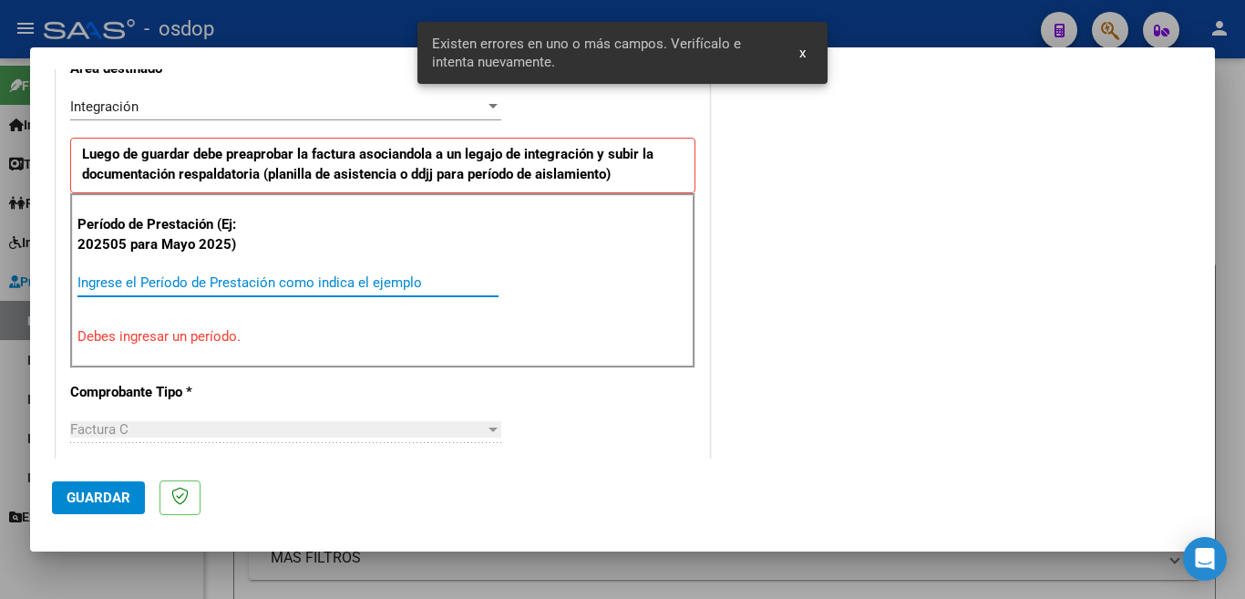
click at [292, 283] on input "Ingrese el Período de Prestación como indica el ejemplo" at bounding box center [287, 282] width 421 height 16
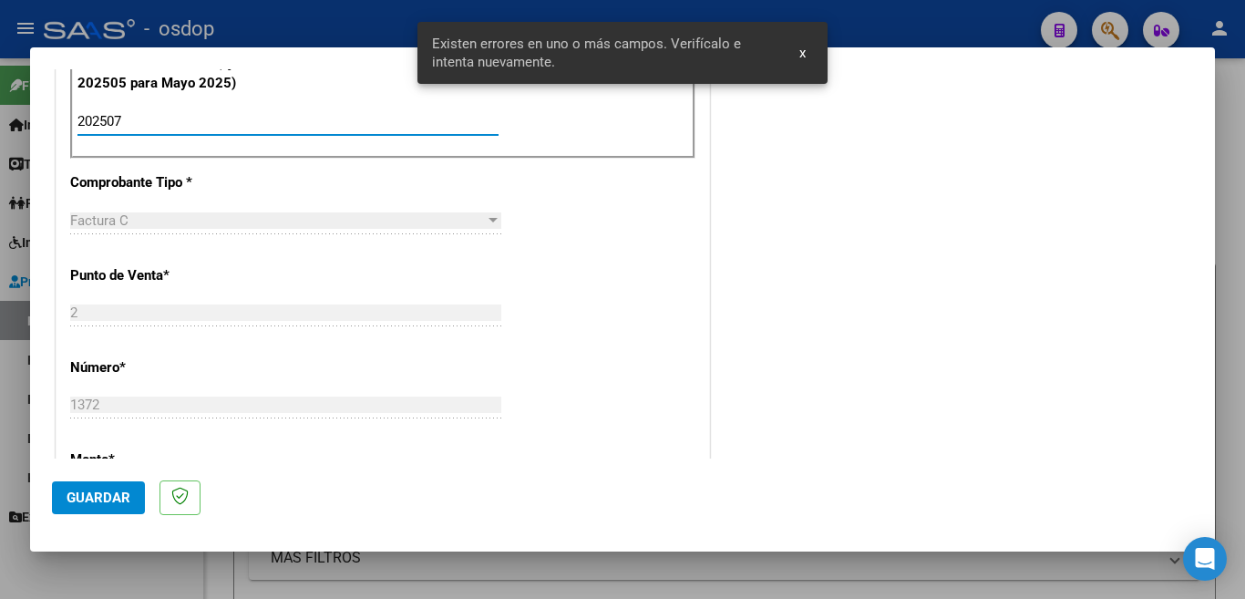
scroll to position [623, 0]
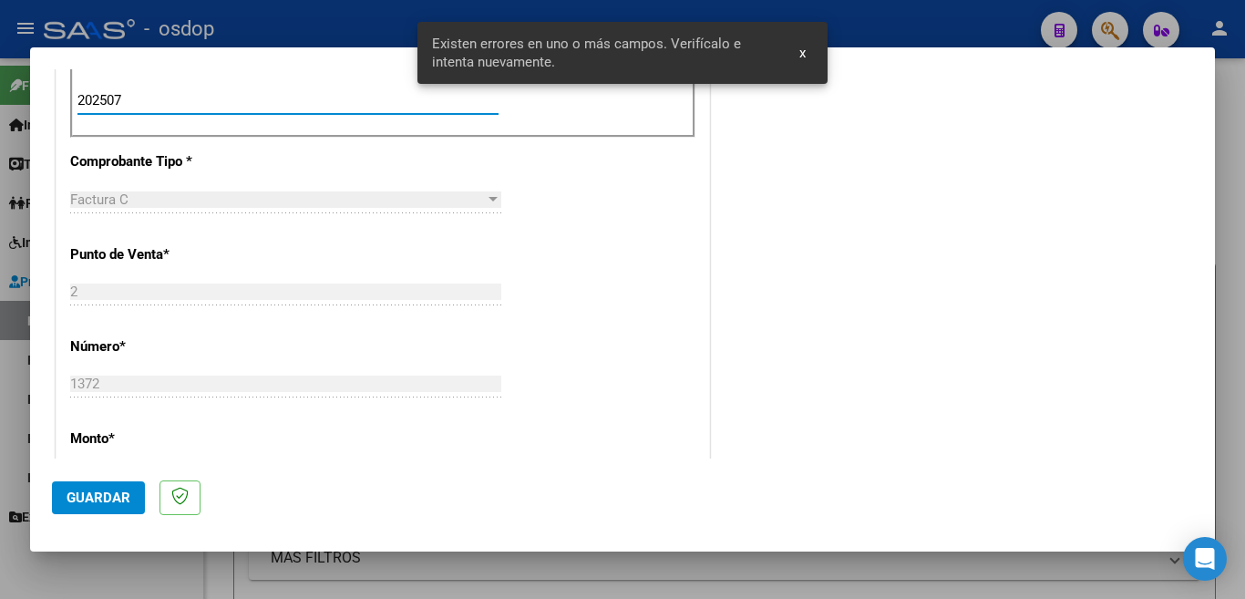
type input "202507"
click at [91, 506] on span "Guardar" at bounding box center [99, 497] width 64 height 16
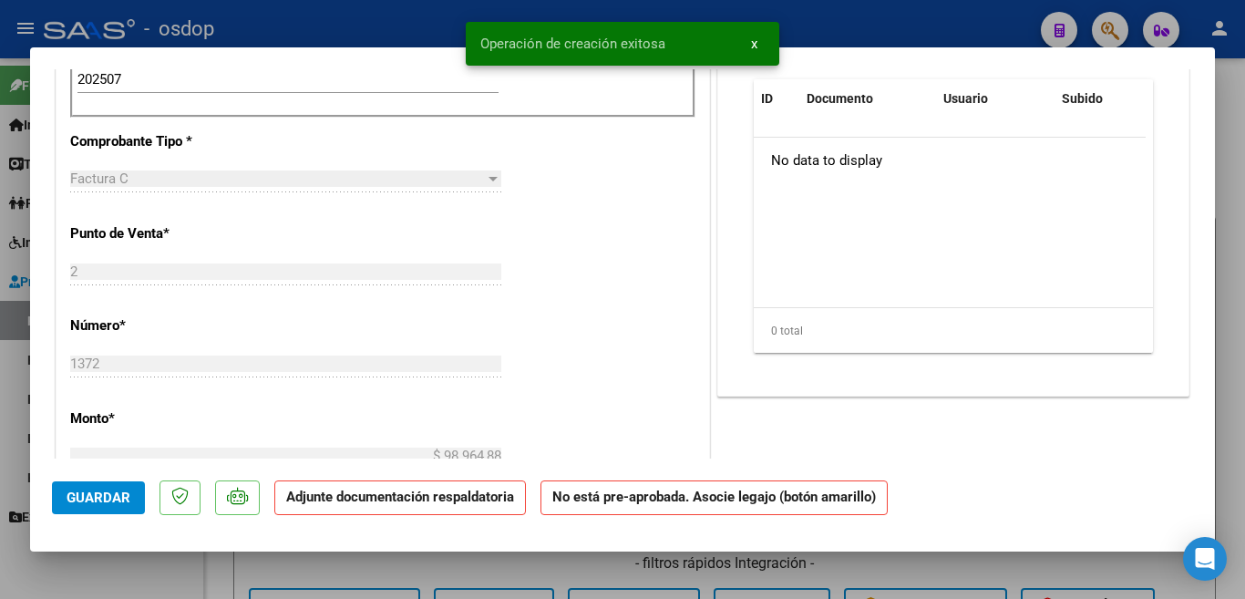
scroll to position [0, 0]
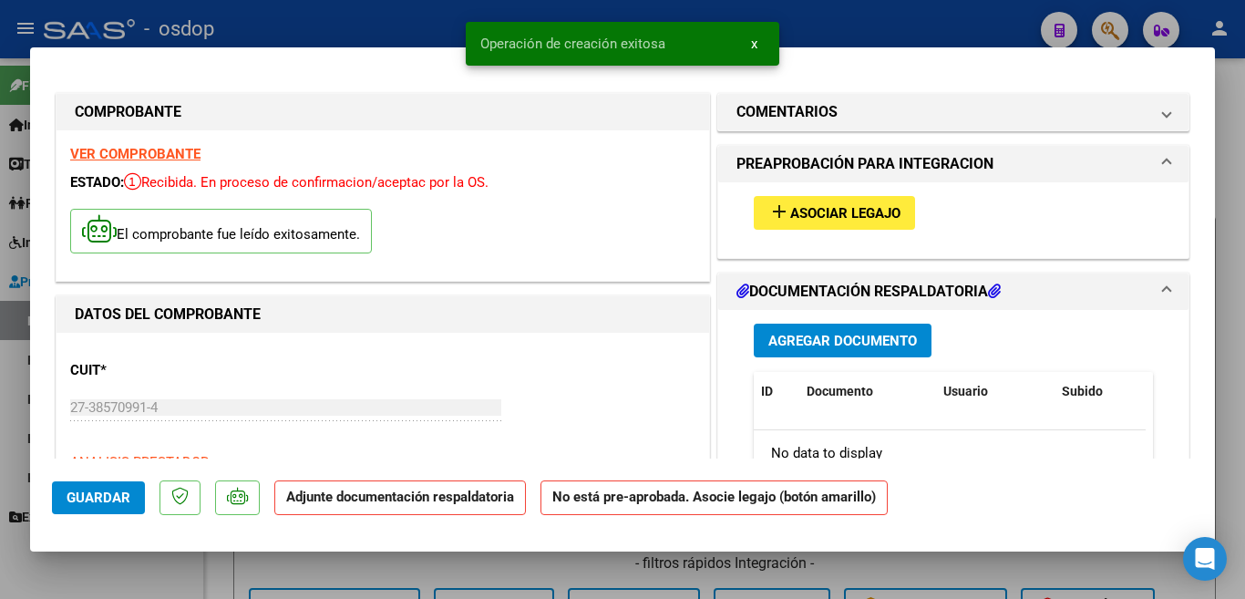
click at [803, 217] on span "Asociar Legajo" at bounding box center [845, 213] width 110 height 16
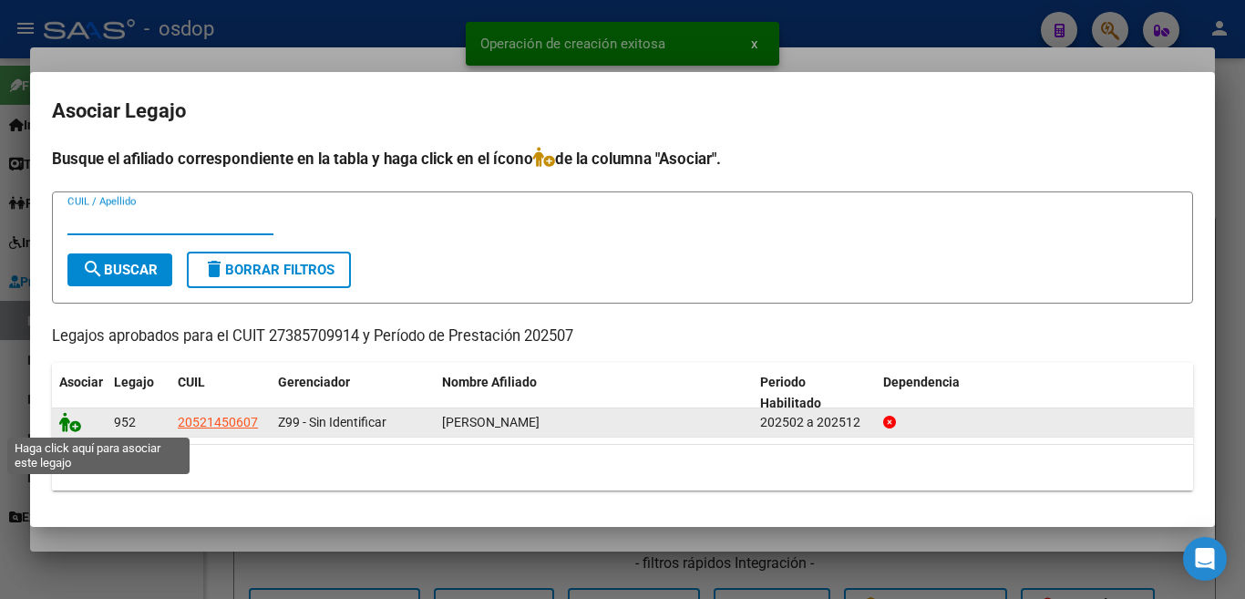
click at [64, 421] on icon at bounding box center [70, 422] width 22 height 20
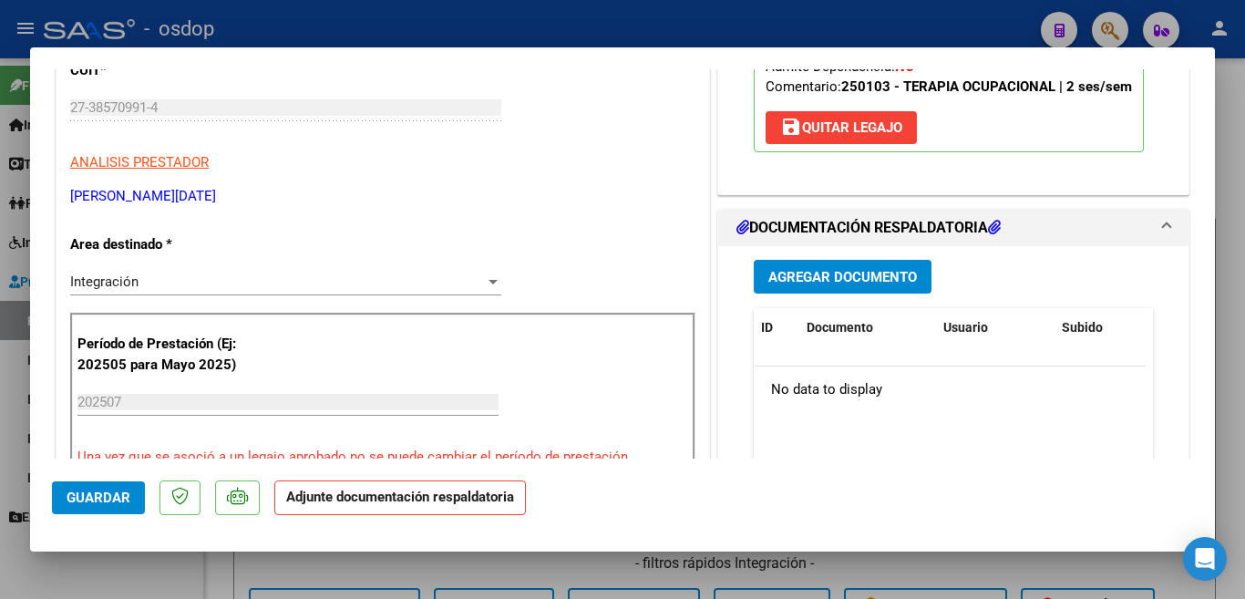
scroll to position [182, 0]
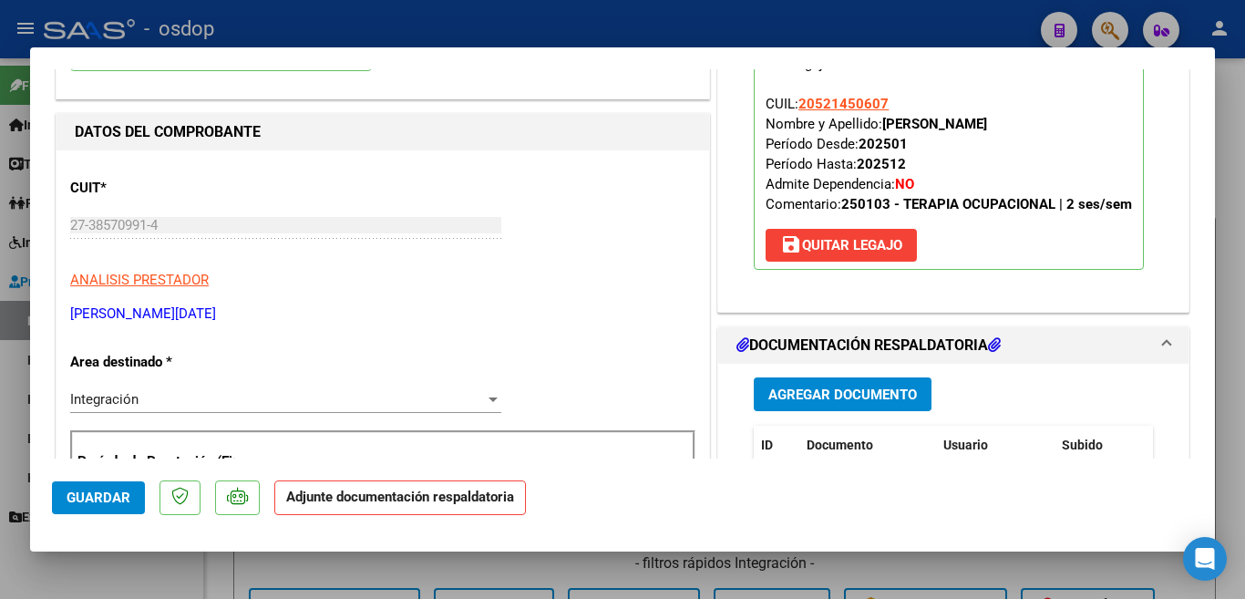
click at [832, 403] on span "Agregar Documento" at bounding box center [842, 394] width 149 height 16
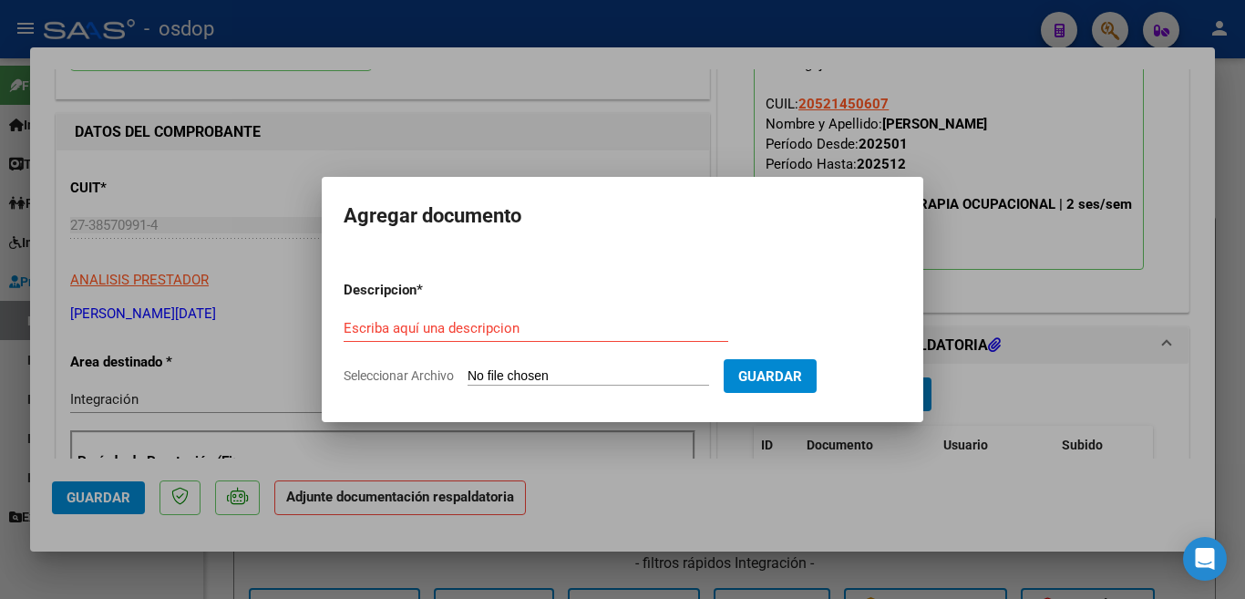
click at [634, 338] on div "Escriba aquí una descripcion" at bounding box center [536, 327] width 385 height 27
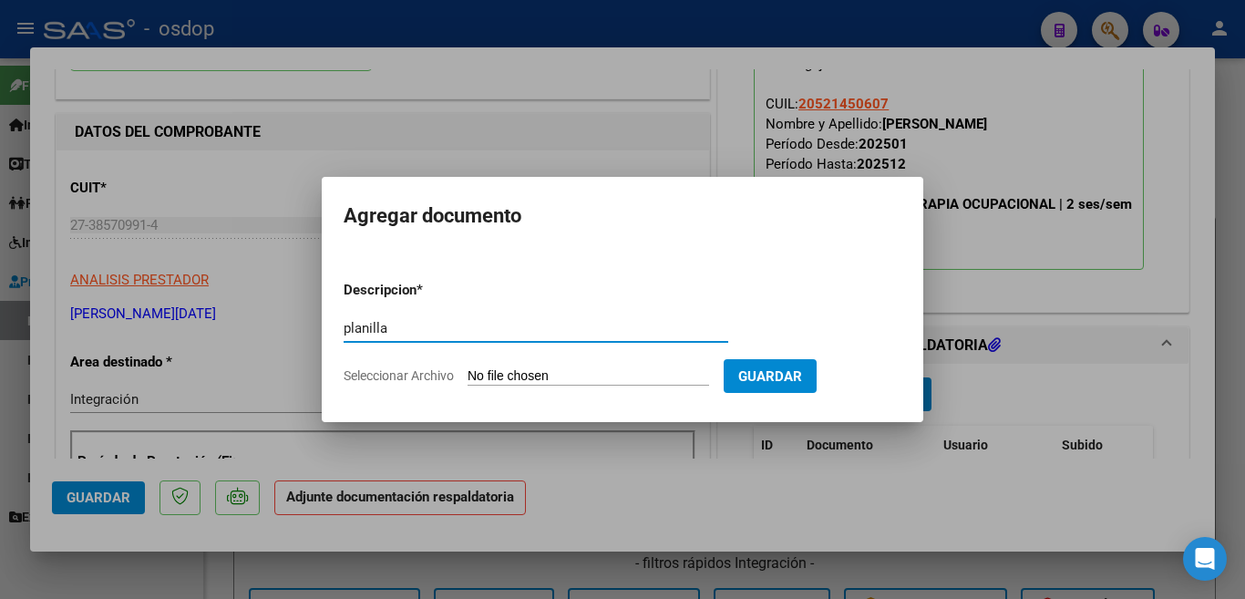
type input "planilla"
click at [651, 382] on input "Seleccionar Archivo" at bounding box center [589, 376] width 242 height 17
type input "C:\fakepath\Miretti ago.pdf"
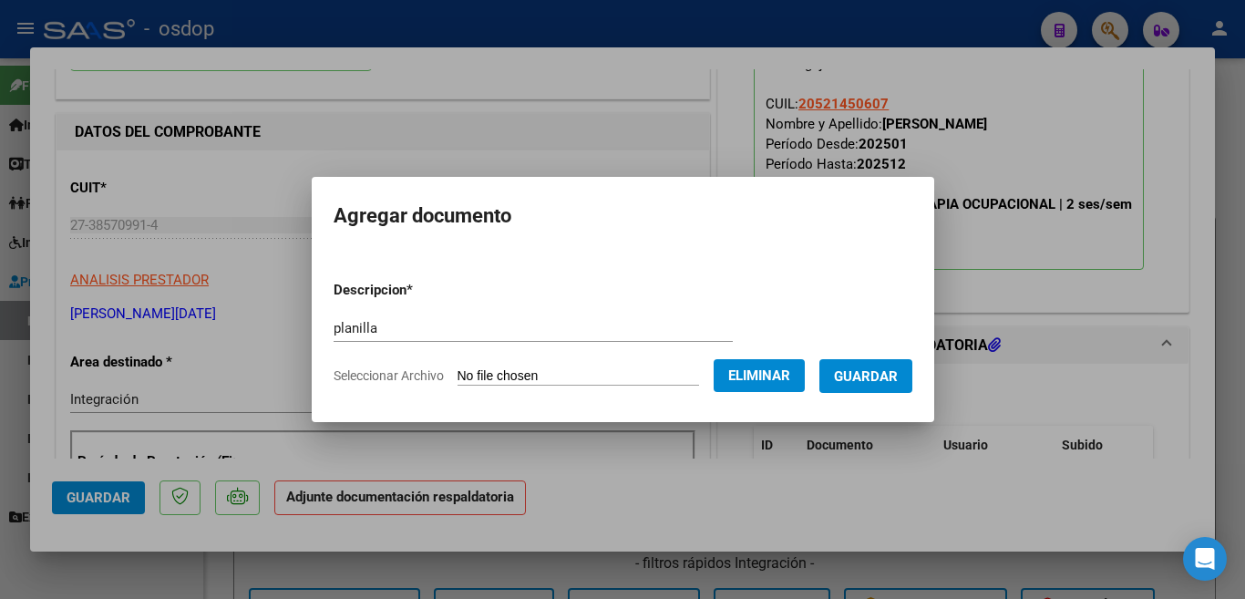
click at [866, 388] on button "Guardar" at bounding box center [865, 376] width 93 height 34
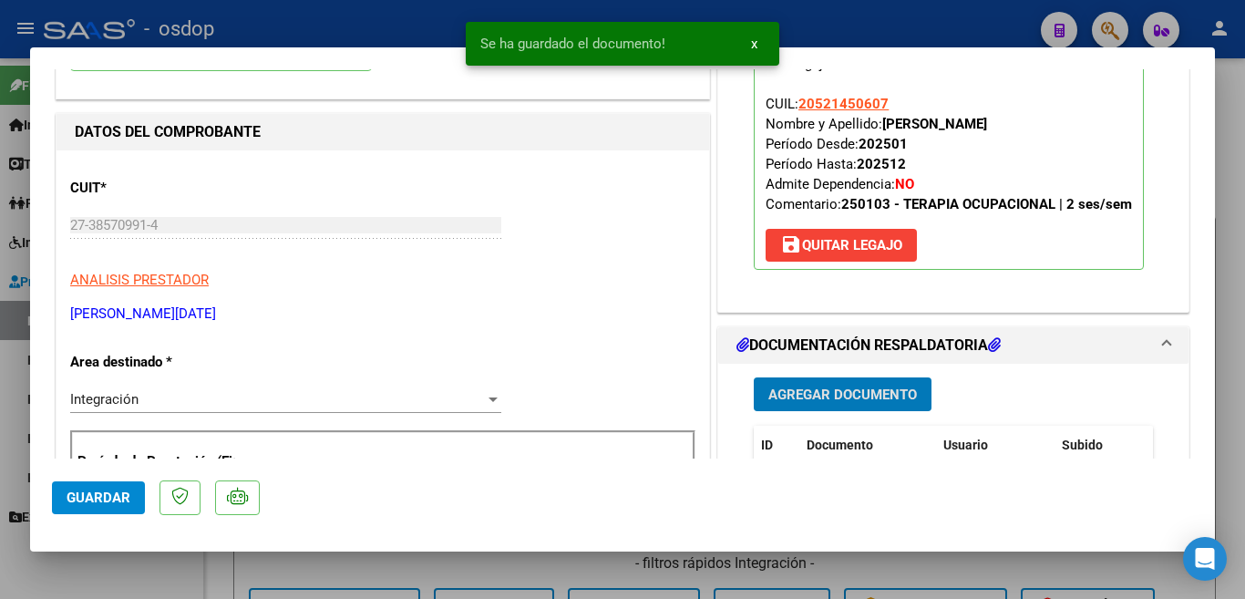
click at [106, 511] on button "Guardar" at bounding box center [98, 497] width 93 height 33
drag, startPoint x: 100, startPoint y: 501, endPoint x: 47, endPoint y: 434, distance: 85.7
click at [101, 501] on span "Guardar" at bounding box center [99, 497] width 64 height 16
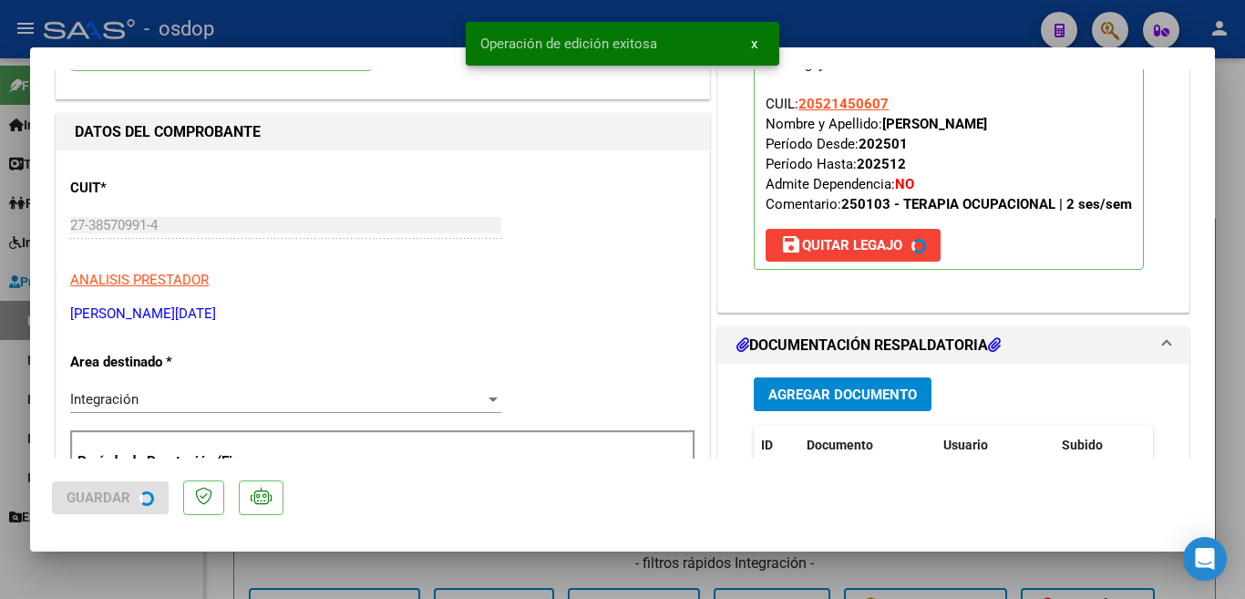
click at [16, 393] on div at bounding box center [622, 299] width 1245 height 599
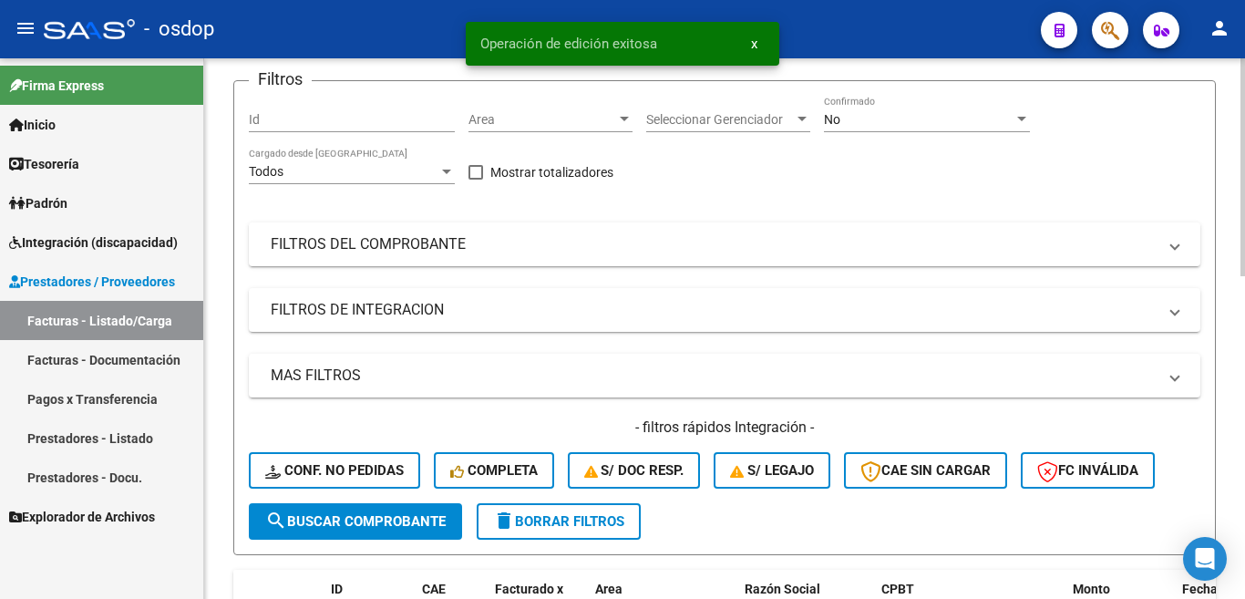
scroll to position [365, 0]
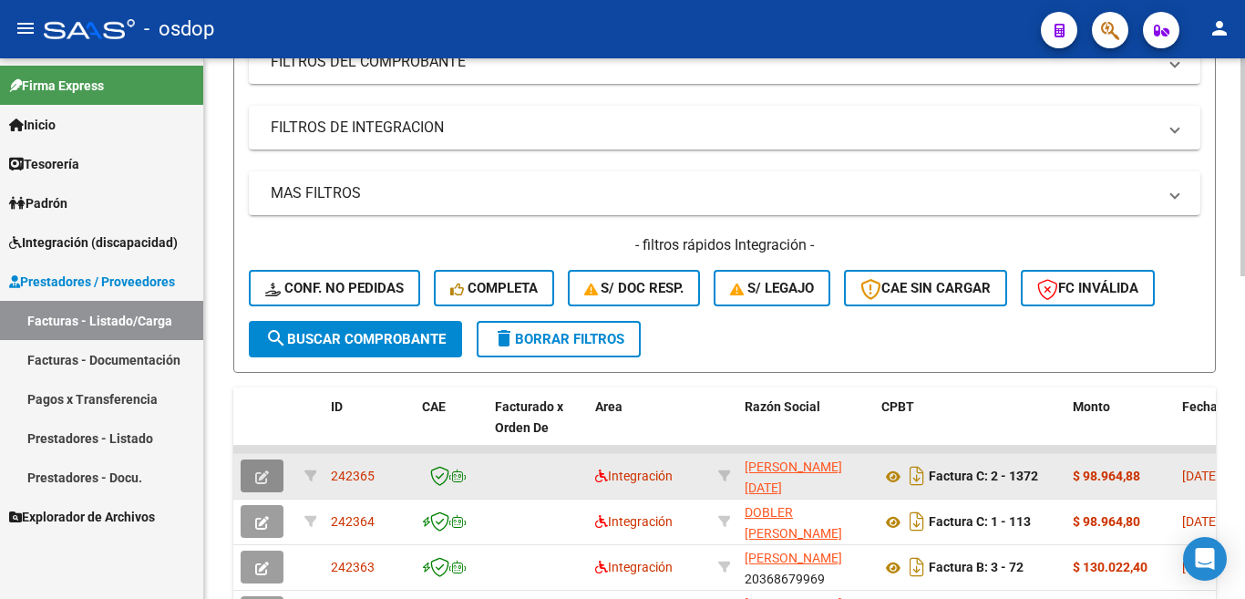
click at [270, 469] on button "button" at bounding box center [262, 475] width 43 height 33
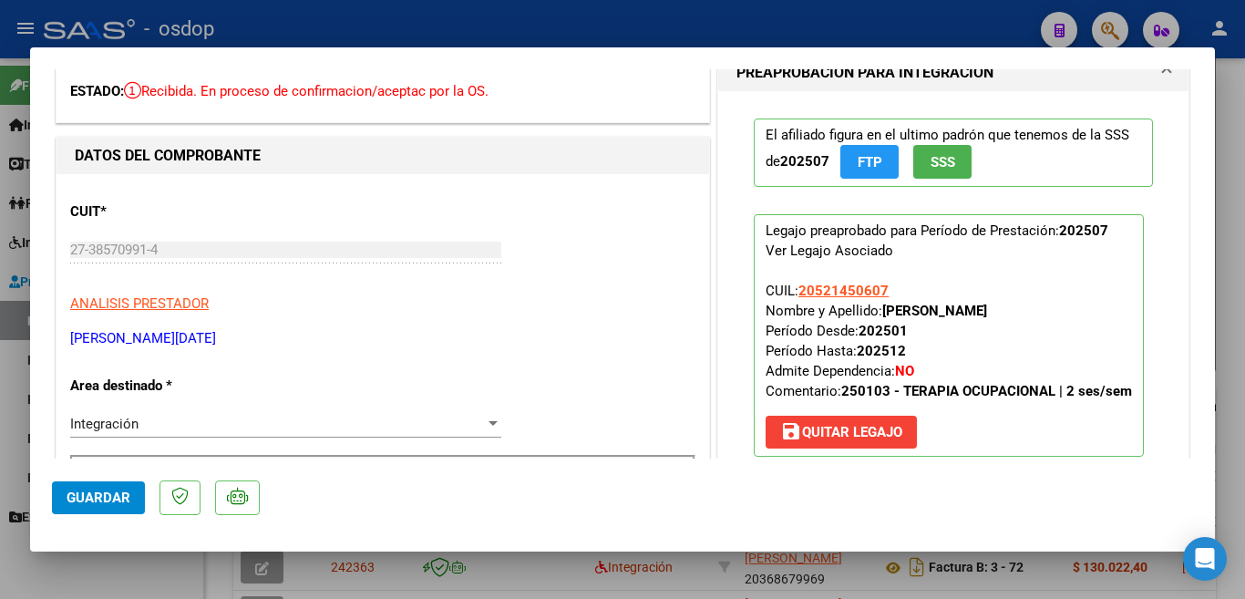
scroll to position [182, 0]
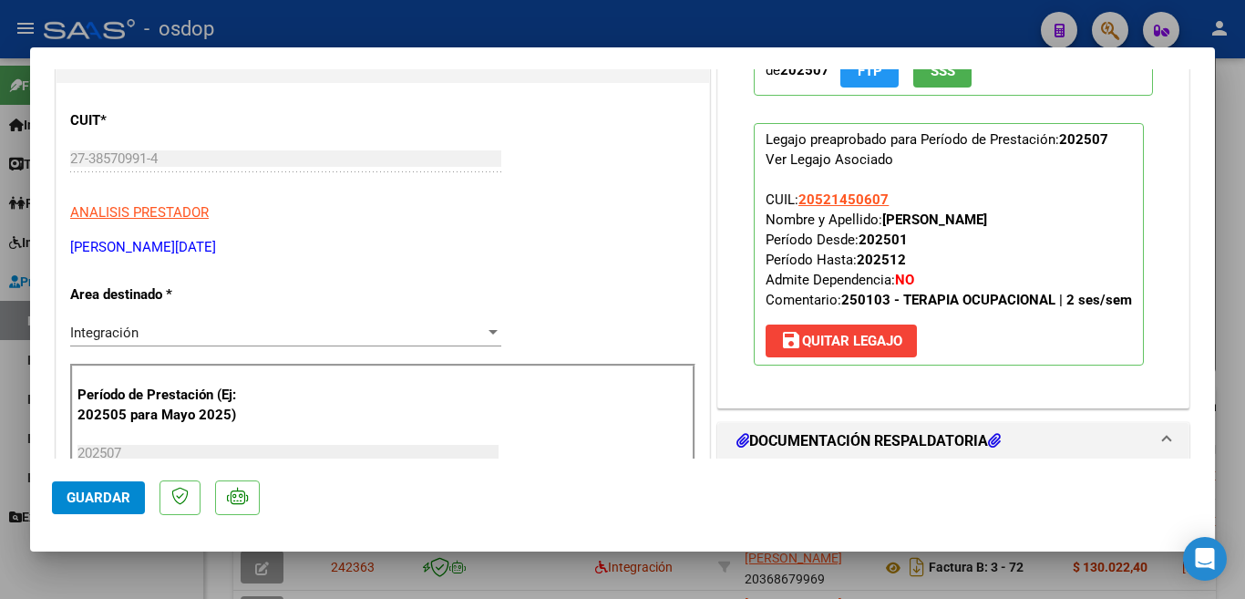
click at [836, 349] on span "save [PERSON_NAME]" at bounding box center [841, 341] width 122 height 16
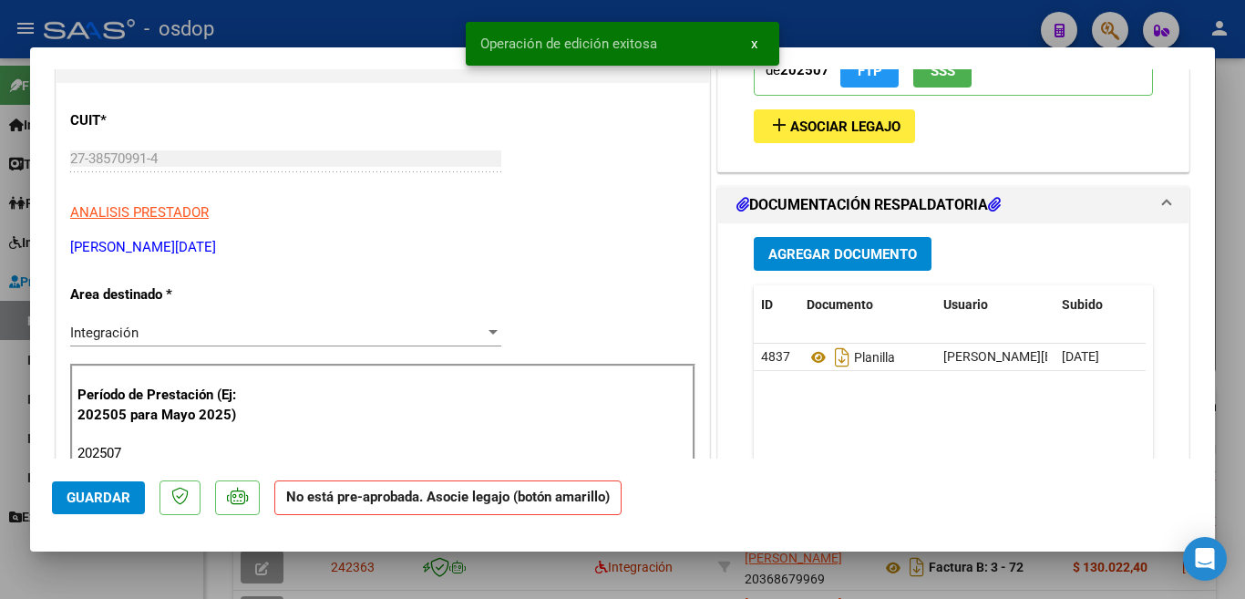
scroll to position [365, 0]
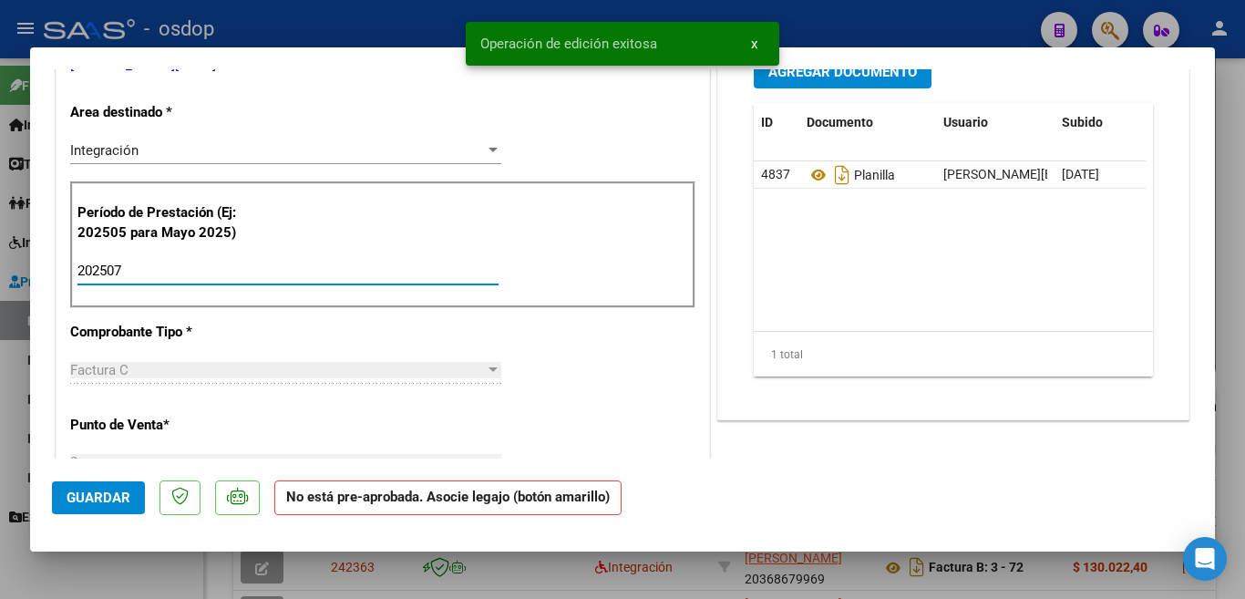
click at [201, 269] on input "202507" at bounding box center [287, 271] width 421 height 16
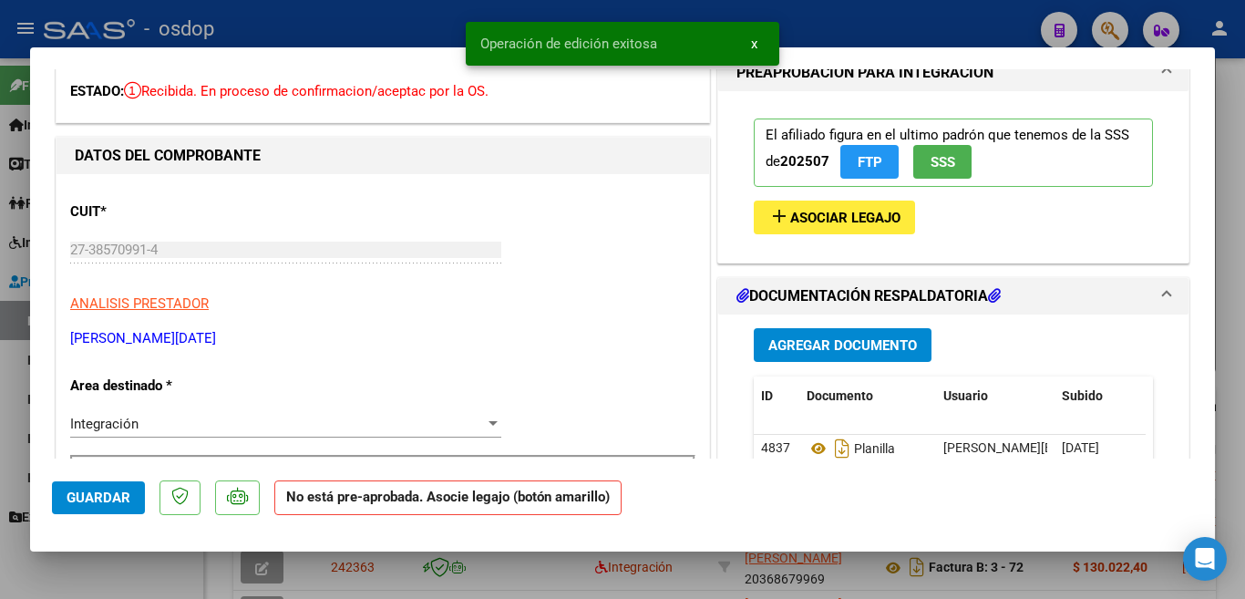
type input "202508"
click at [815, 221] on span "Asociar Legajo" at bounding box center [845, 218] width 110 height 16
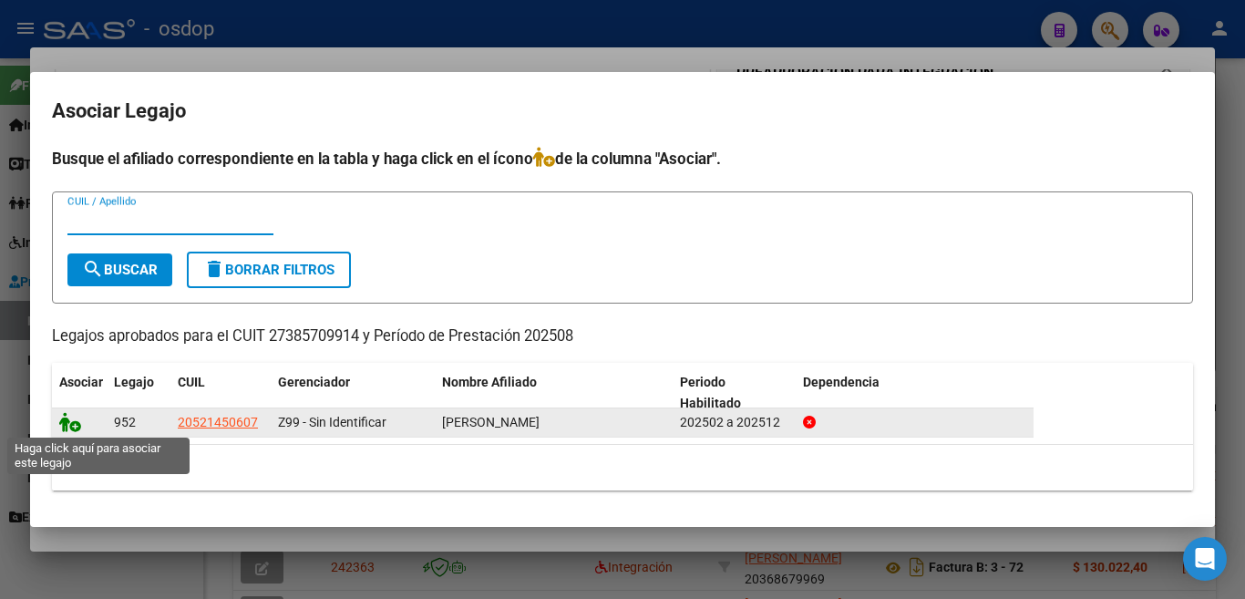
click at [75, 432] on icon at bounding box center [70, 422] width 22 height 20
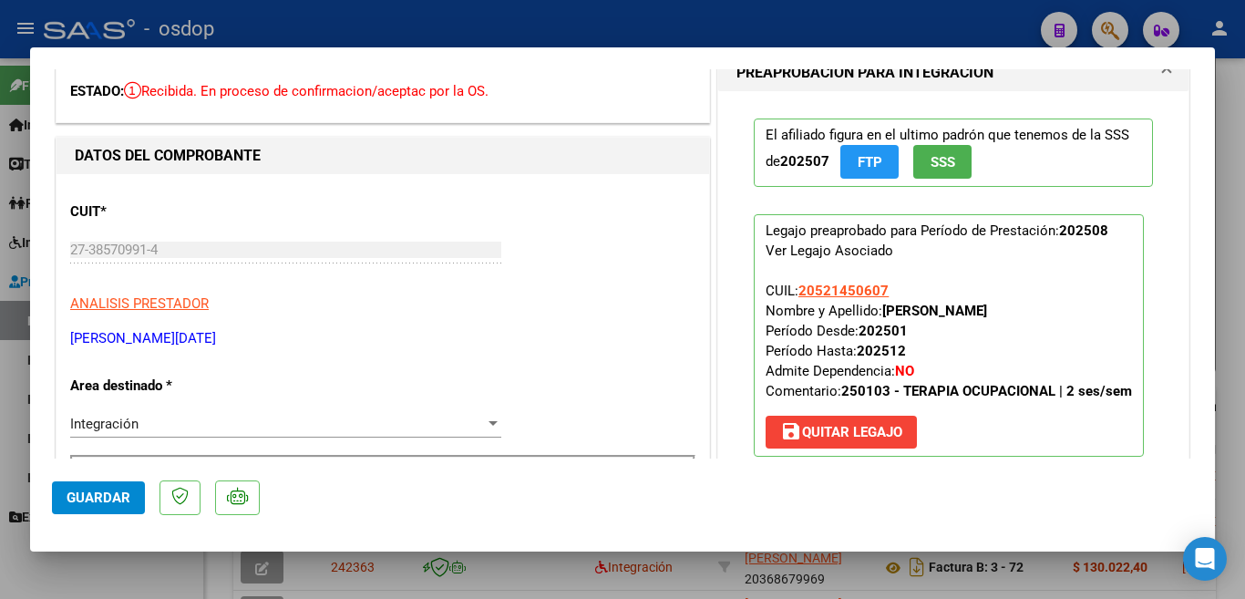
click at [94, 493] on span "Guardar" at bounding box center [99, 497] width 64 height 16
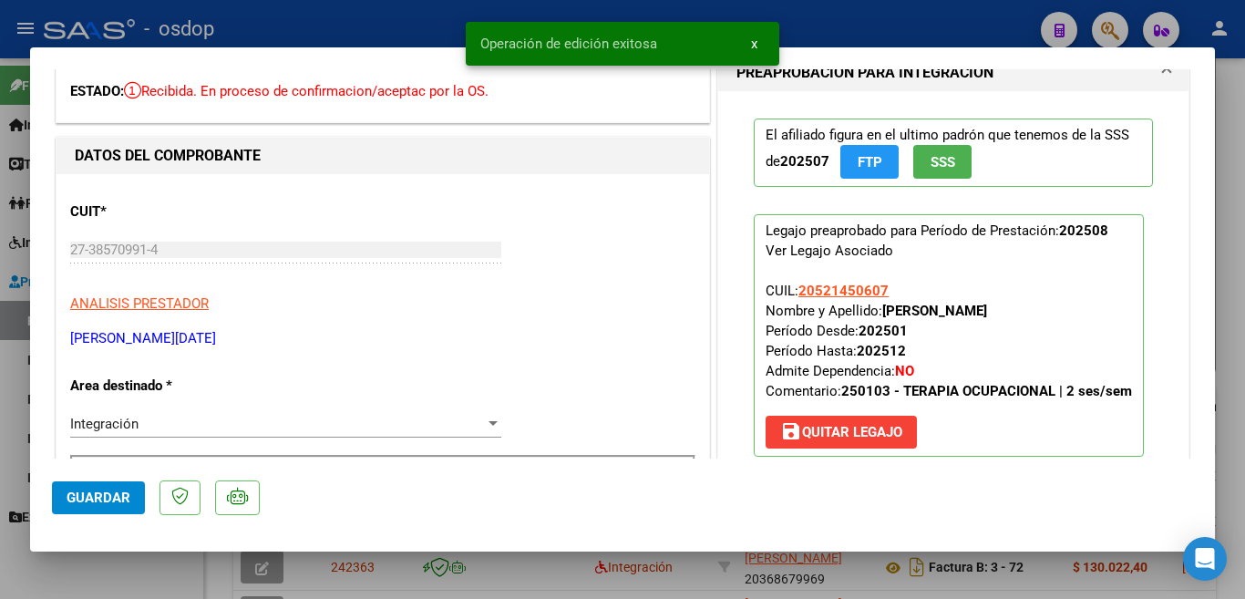
click at [3, 478] on div at bounding box center [622, 299] width 1245 height 599
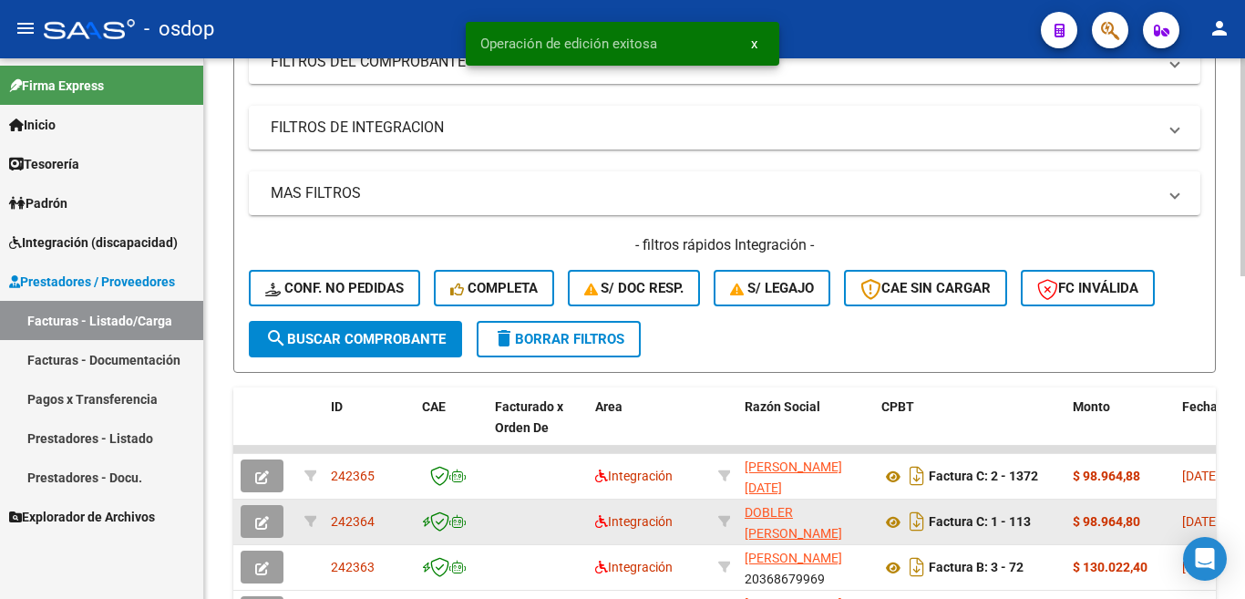
scroll to position [456, 0]
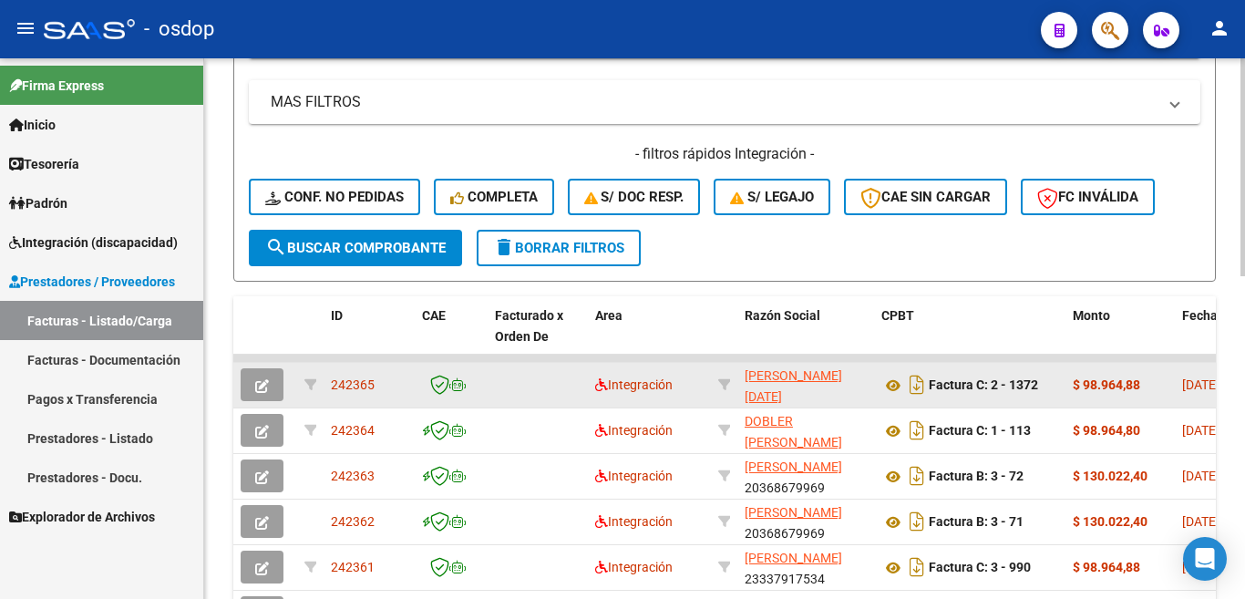
click at [340, 388] on span "242365" at bounding box center [353, 384] width 44 height 15
copy span "242365"
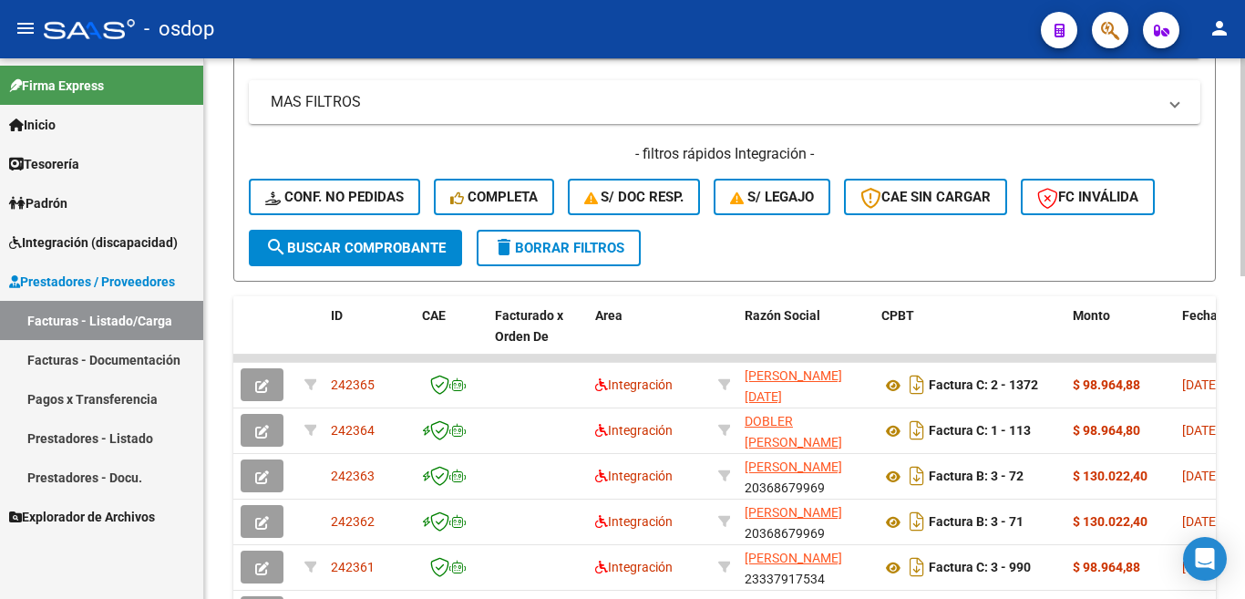
scroll to position [91, 0]
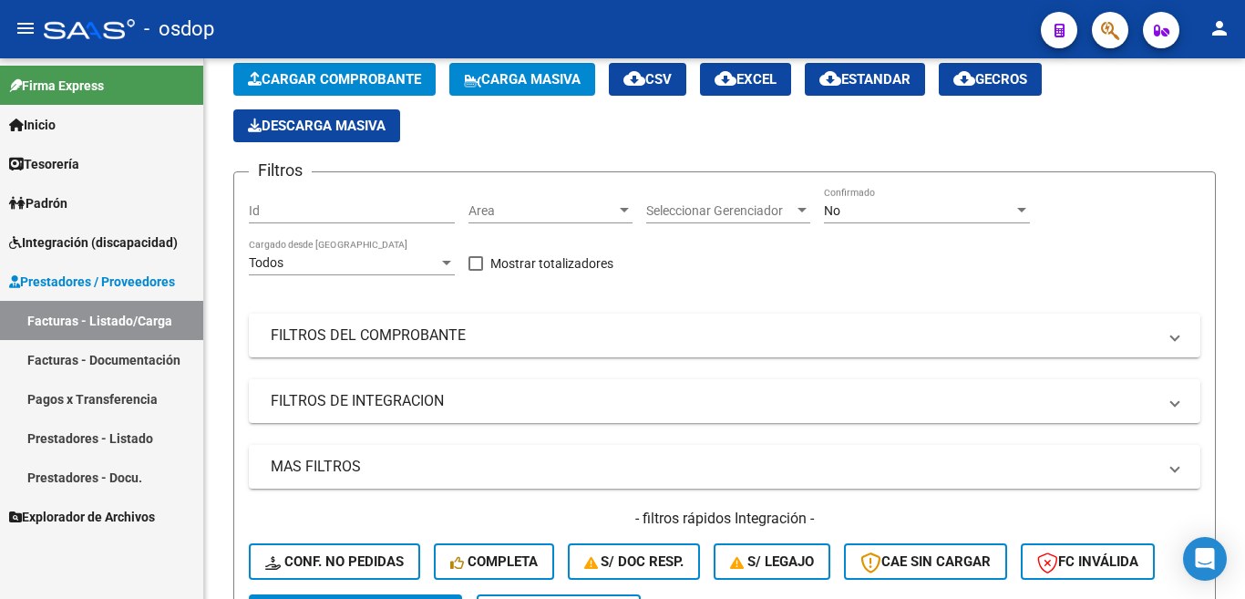
click at [89, 392] on link "Pagos x Transferencia" at bounding box center [101, 398] width 203 height 39
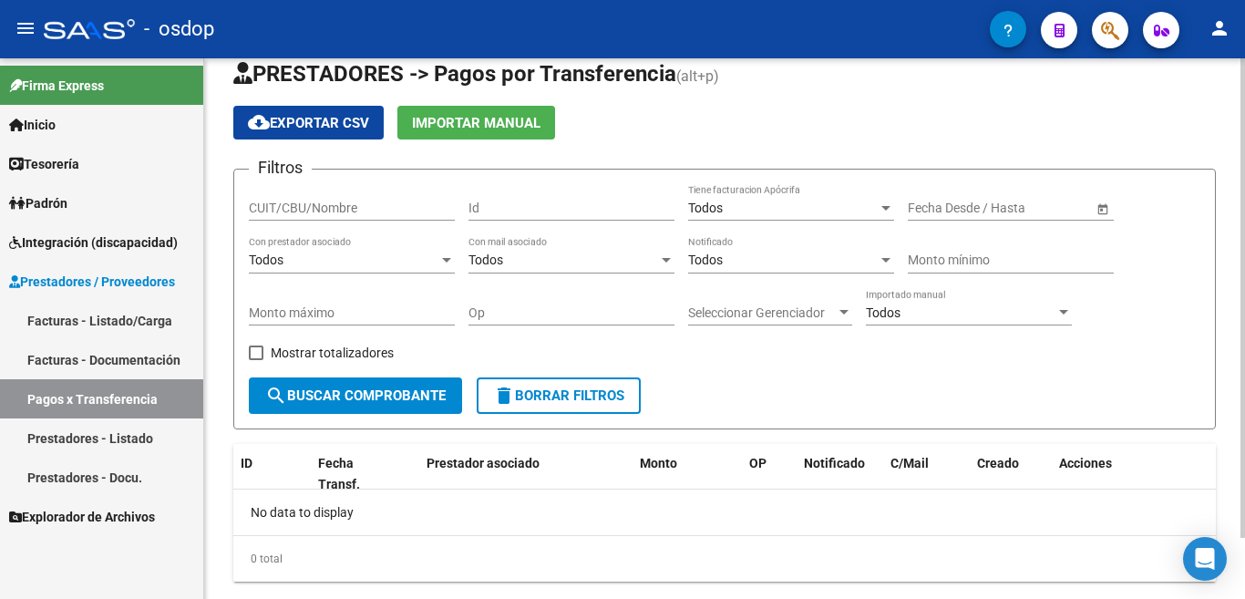
scroll to position [69, 0]
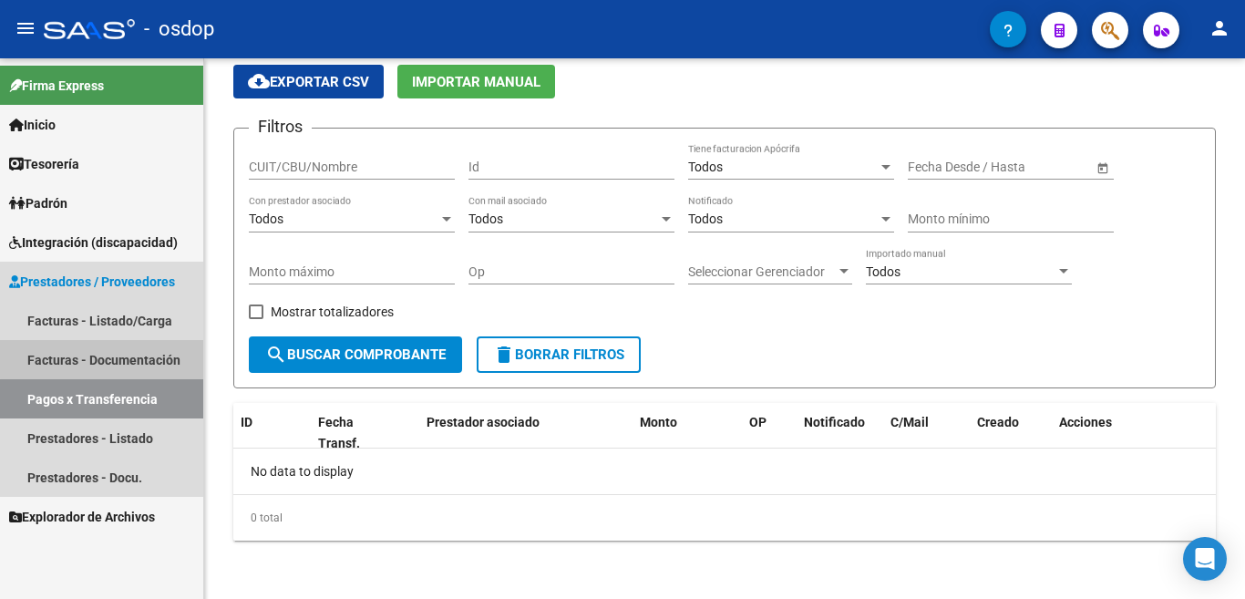
click at [144, 356] on link "Facturas - Documentación" at bounding box center [101, 359] width 203 height 39
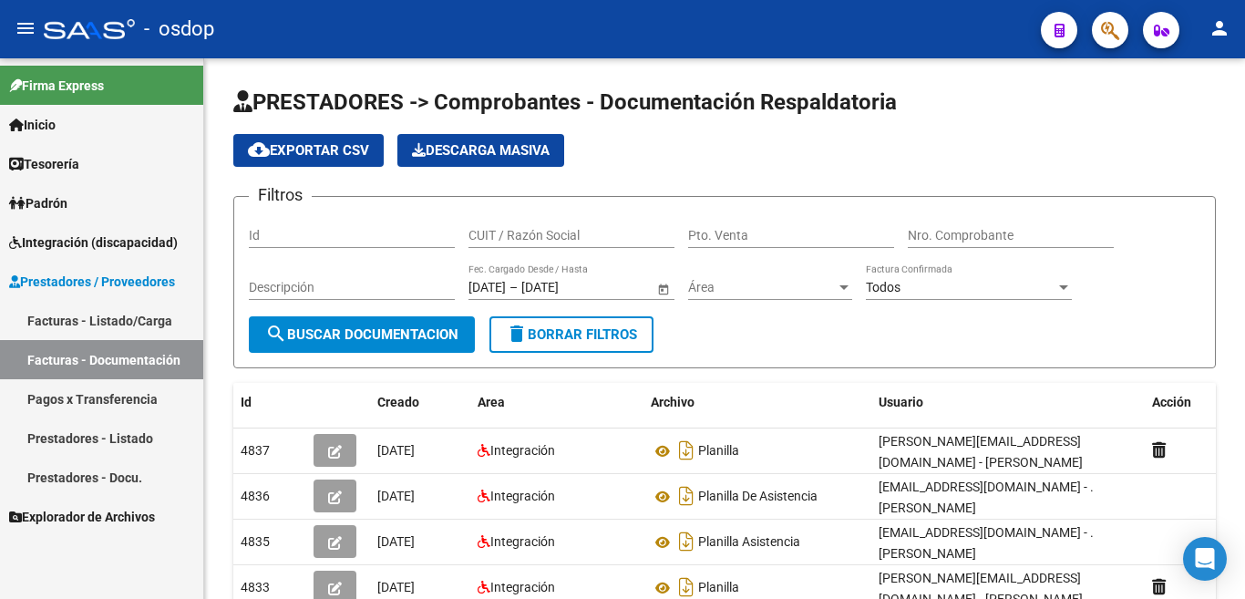
click at [93, 462] on link "Prestadores - Docu." at bounding box center [101, 477] width 203 height 39
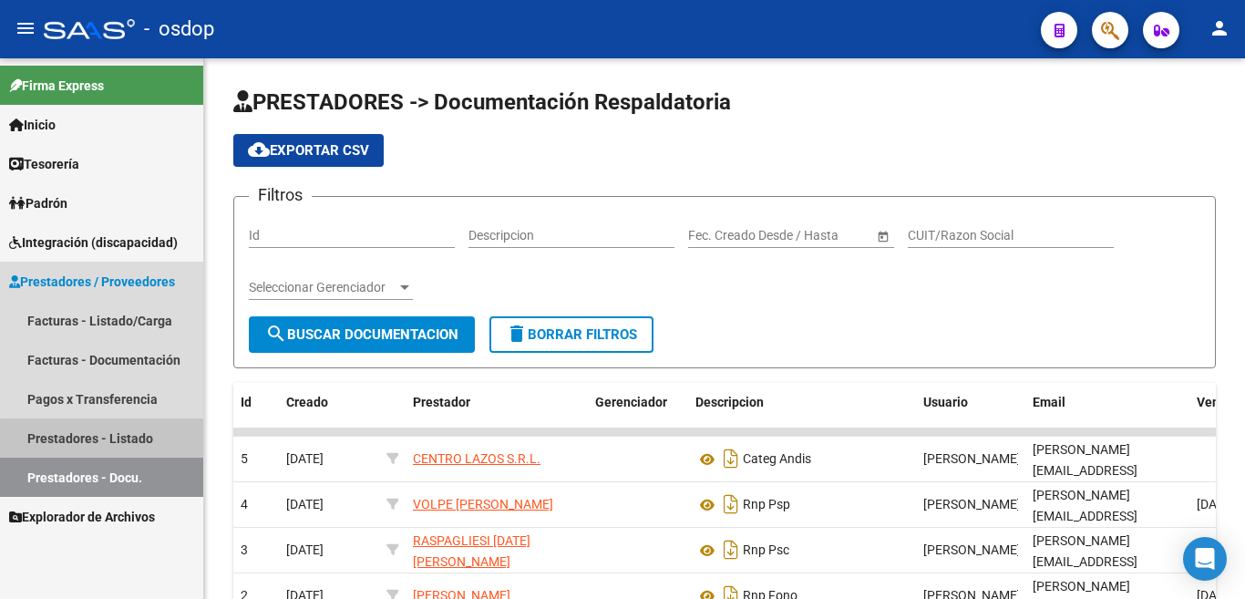
click at [136, 448] on link "Prestadores - Listado" at bounding box center [101, 437] width 203 height 39
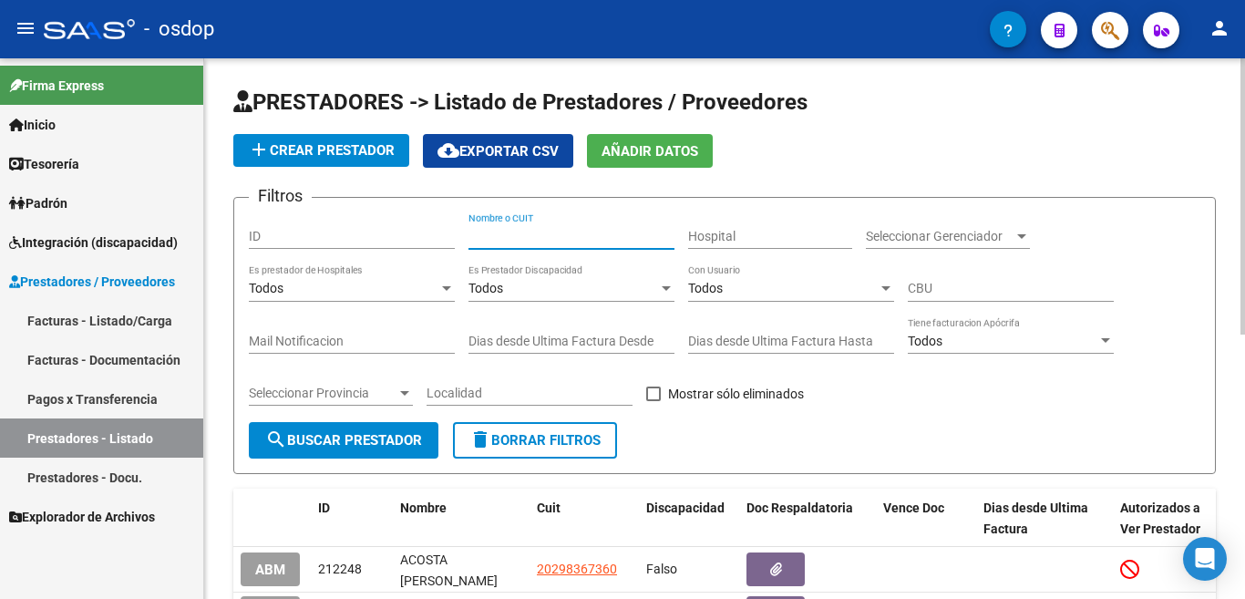
click at [522, 232] on input "Nombre o CUIT" at bounding box center [572, 236] width 206 height 15
type input "27283551860"
click at [389, 435] on span "search Buscar Prestador" at bounding box center [343, 440] width 157 height 16
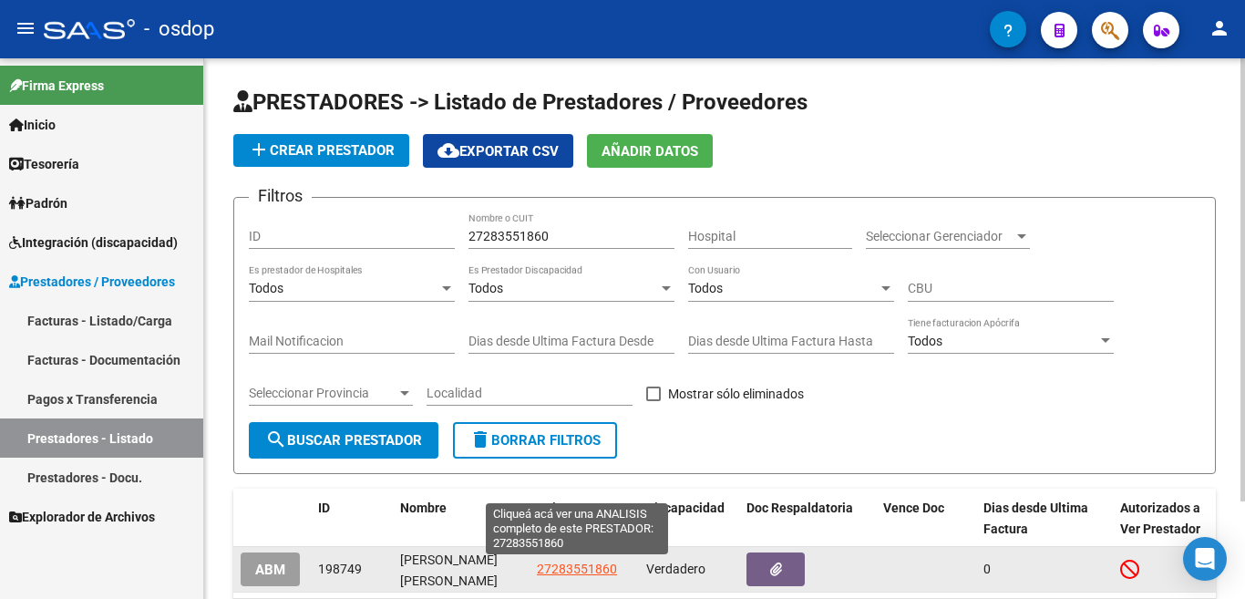
click at [600, 567] on span "27283551860" at bounding box center [577, 568] width 80 height 15
type textarea "27283551860"
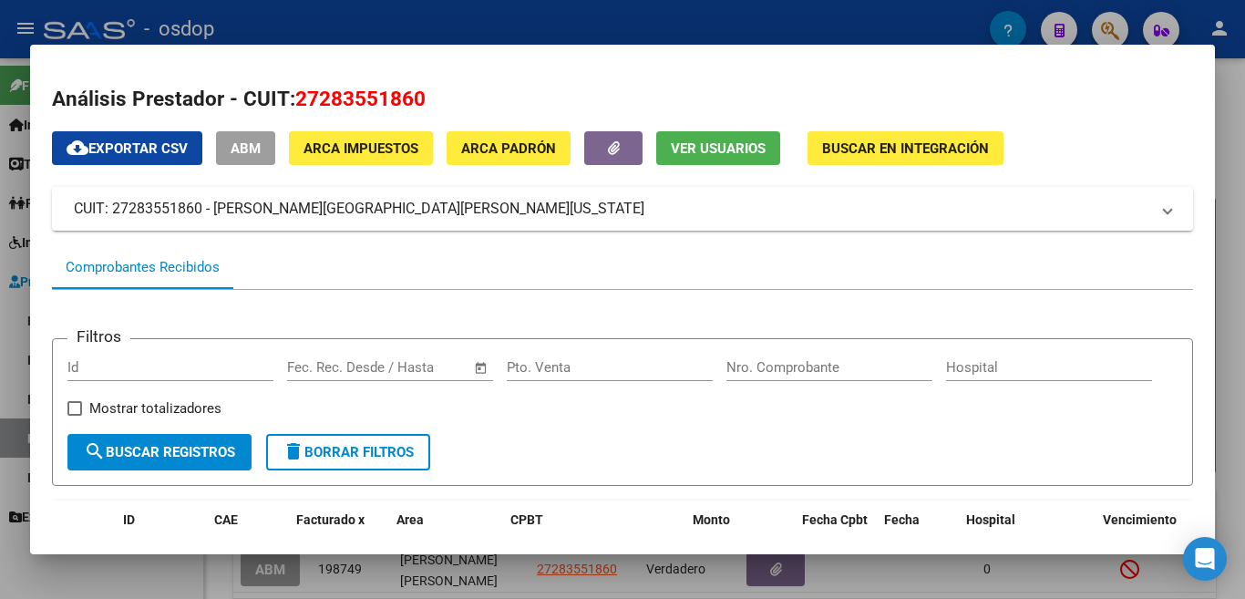
scroll to position [365, 0]
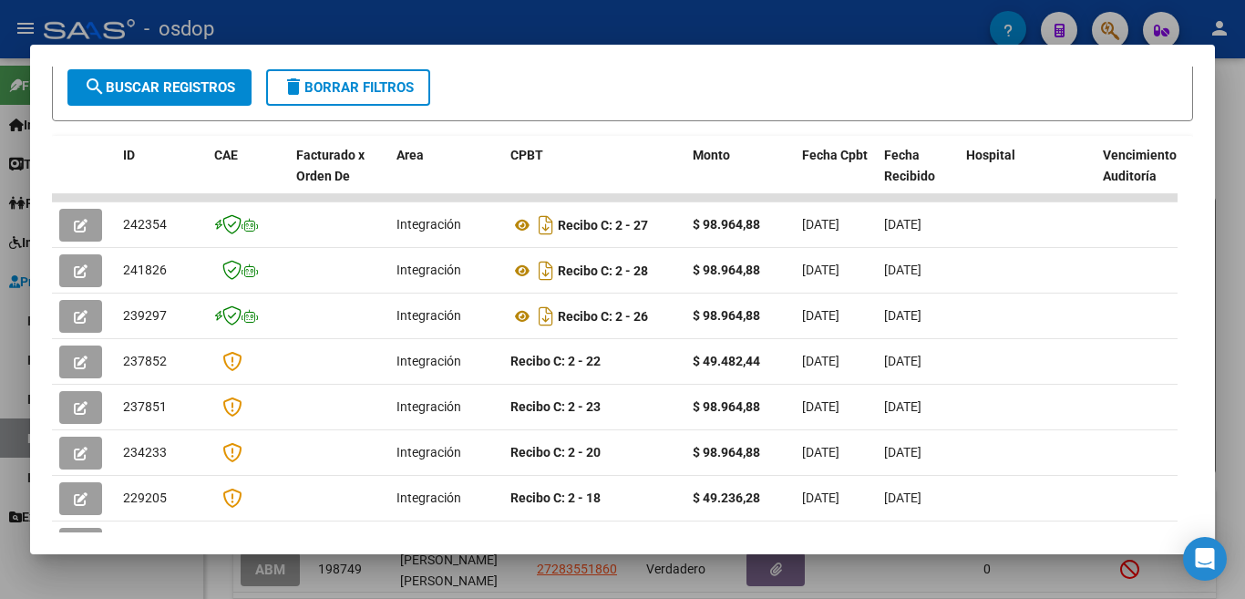
click at [838, 21] on div at bounding box center [622, 299] width 1245 height 599
